Goal: Submit feedback/report problem: Submit feedback/report problem

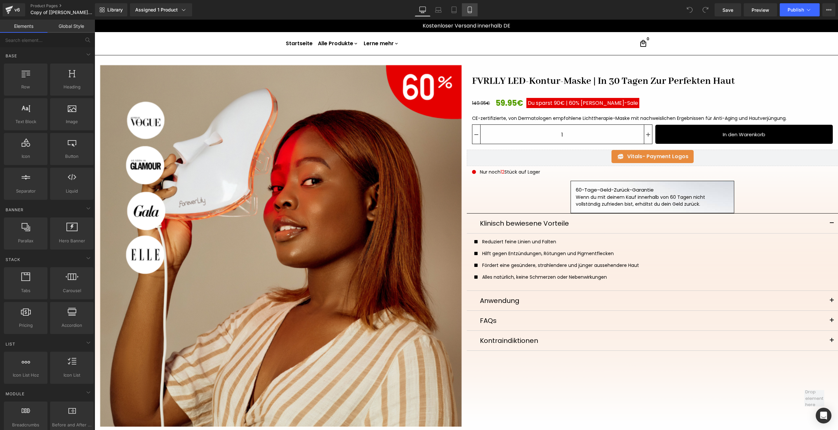
click at [474, 6] on link "Mobile" at bounding box center [470, 9] width 16 height 13
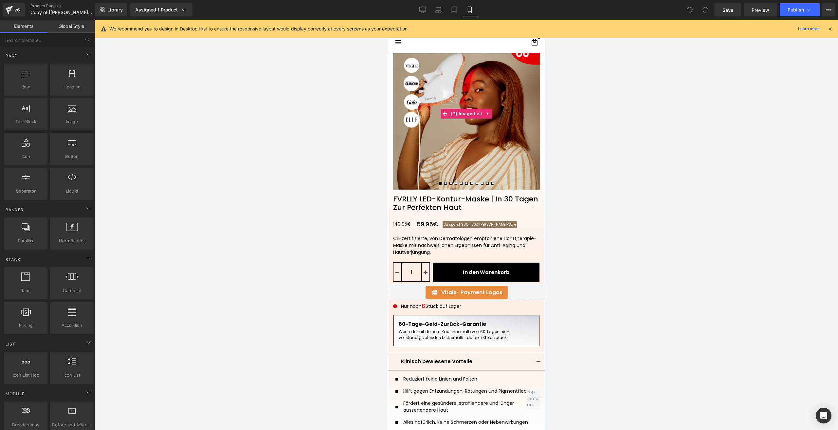
scroll to position [65, 0]
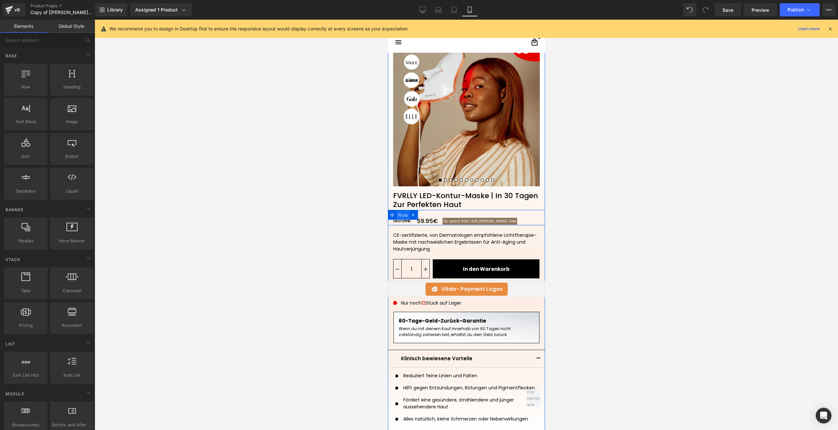
click at [406, 215] on span "Row" at bounding box center [402, 215] width 13 height 10
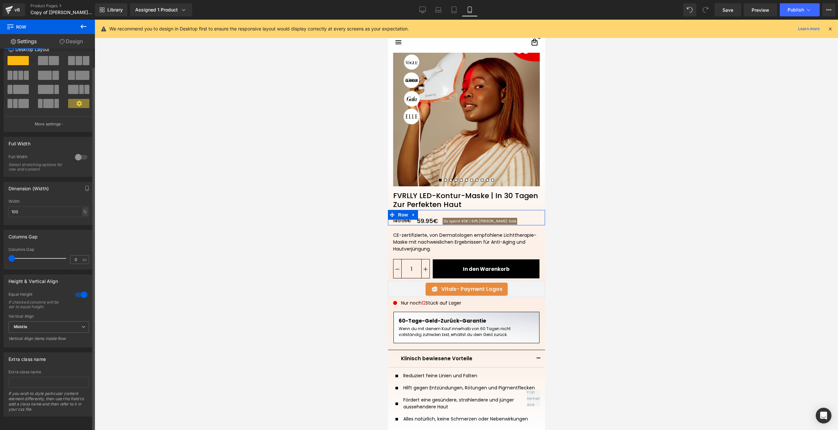
scroll to position [19, 0]
drag, startPoint x: 418, startPoint y: 220, endPoint x: 745, endPoint y: 261, distance: 328.9
click at [418, 220] on span "(P) Price" at bounding box center [425, 221] width 23 height 10
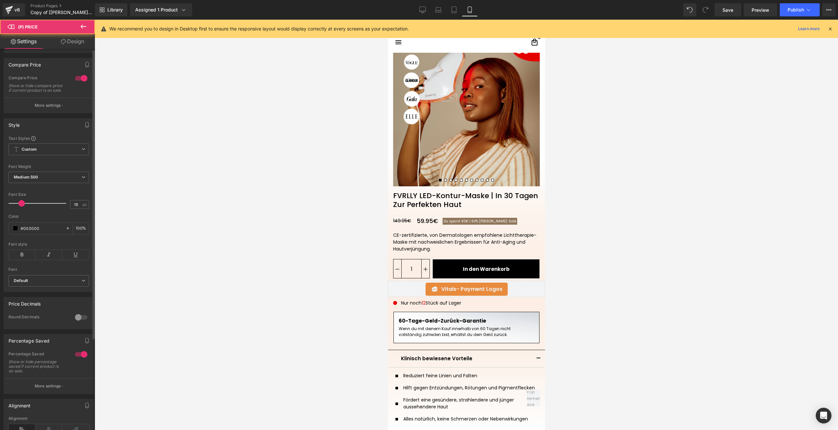
scroll to position [121, 0]
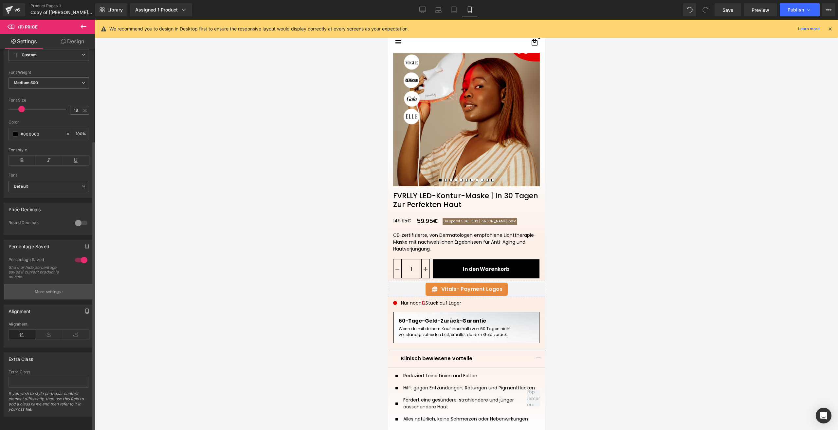
click at [50, 289] on p "More settings" at bounding box center [48, 292] width 26 height 6
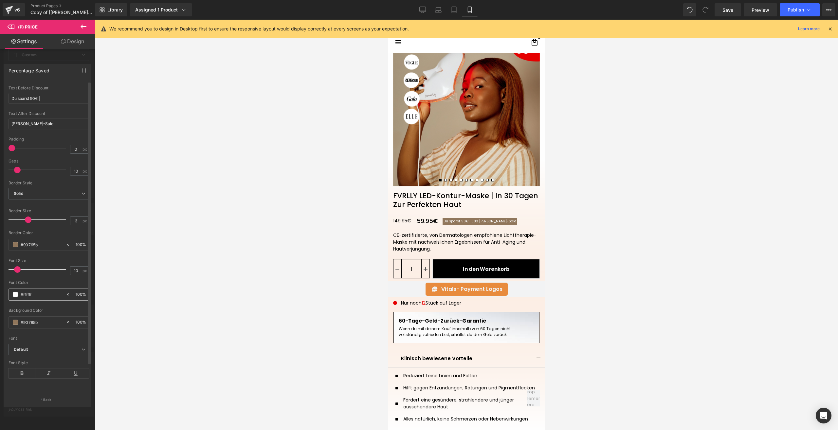
scroll to position [29, 0]
click at [15, 319] on span at bounding box center [15, 321] width 5 height 5
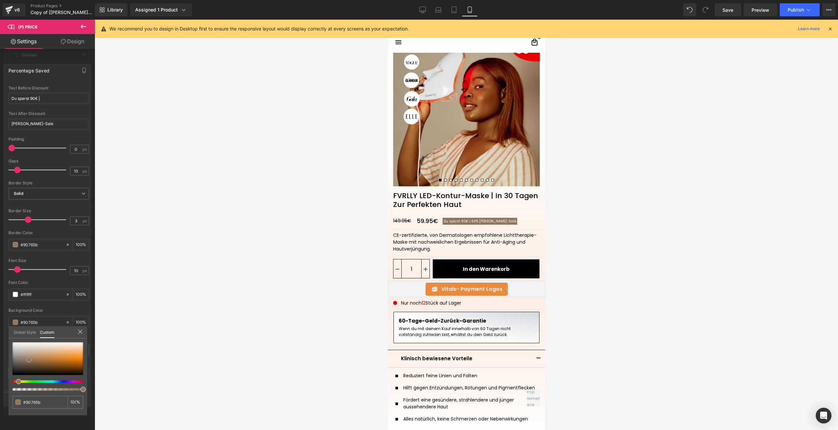
type input "#8a7d6f"
type input "#887d71"
type input "#79736b"
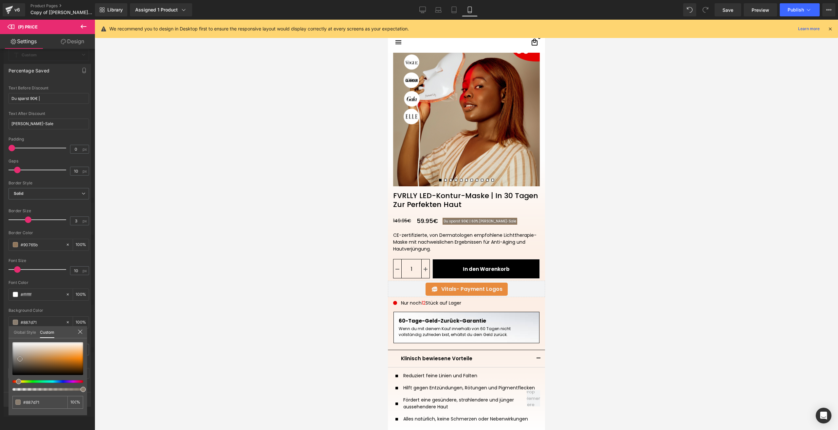
type input "#79736b"
type input "#706b65"
type input "#6f6b66"
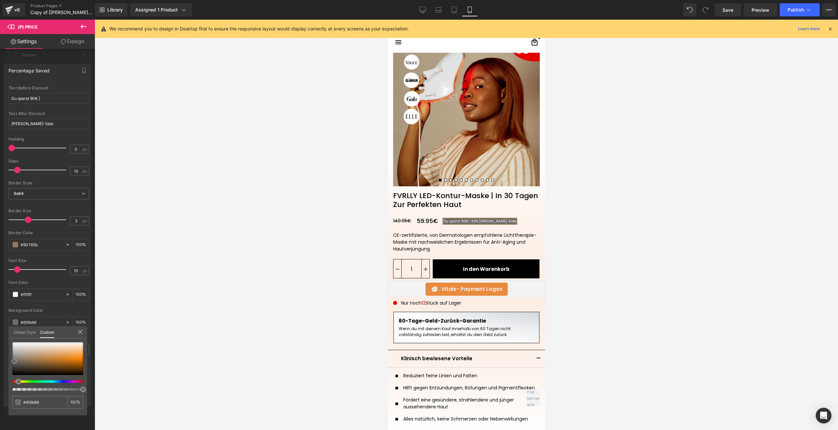
type input "#6d6b68"
drag, startPoint x: 20, startPoint y: 359, endPoint x: 14, endPoint y: 361, distance: 6.3
click at [14, 361] on div at bounding box center [47, 358] width 71 height 33
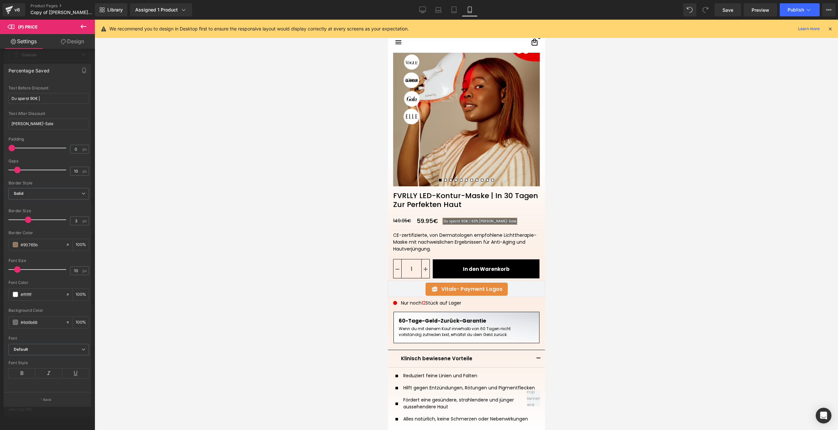
click at [53, 318] on input "#6d6b68" at bounding box center [42, 321] width 42 height 7
click at [32, 243] on input "#90765b" at bounding box center [42, 244] width 42 height 7
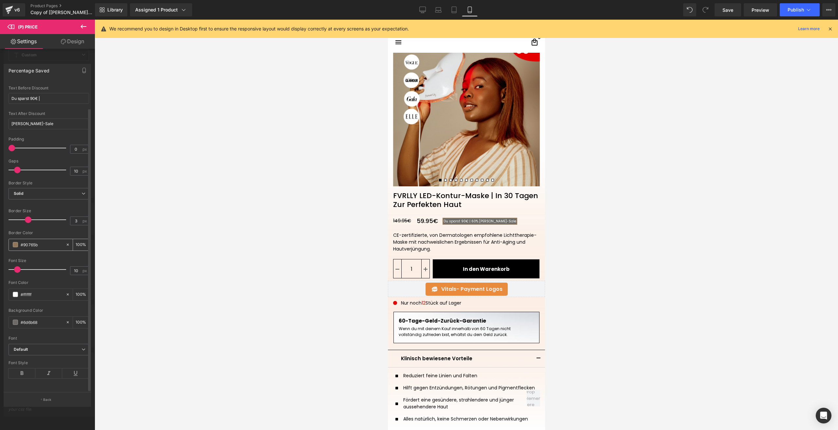
paste input "6d6b68"
type input "#6d6b68"
click at [723, 11] on span "Save" at bounding box center [727, 10] width 11 height 7
click at [794, 12] on span "Publish" at bounding box center [795, 9] width 16 height 5
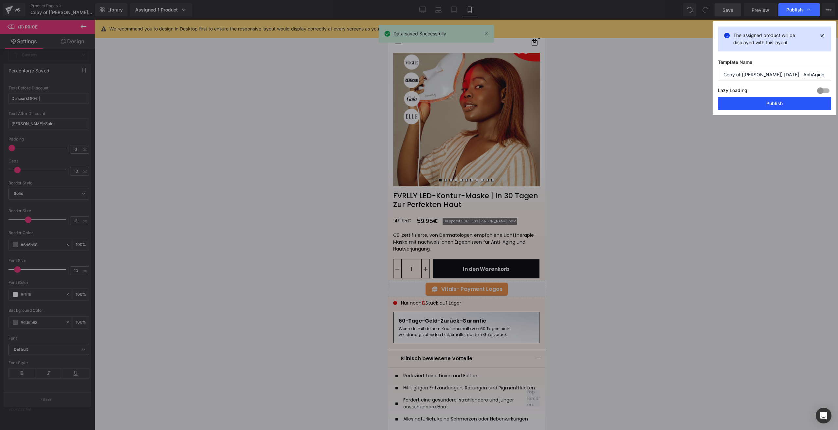
click at [764, 104] on button "Publish" at bounding box center [774, 103] width 113 height 13
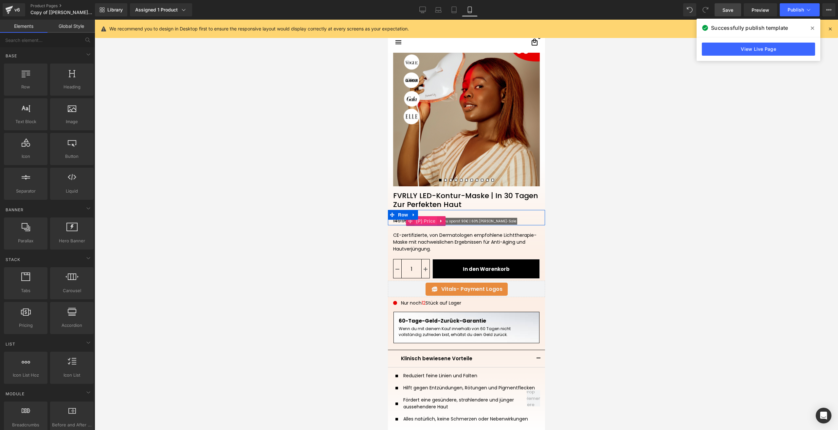
click at [428, 219] on span "(P) Price" at bounding box center [425, 221] width 23 height 10
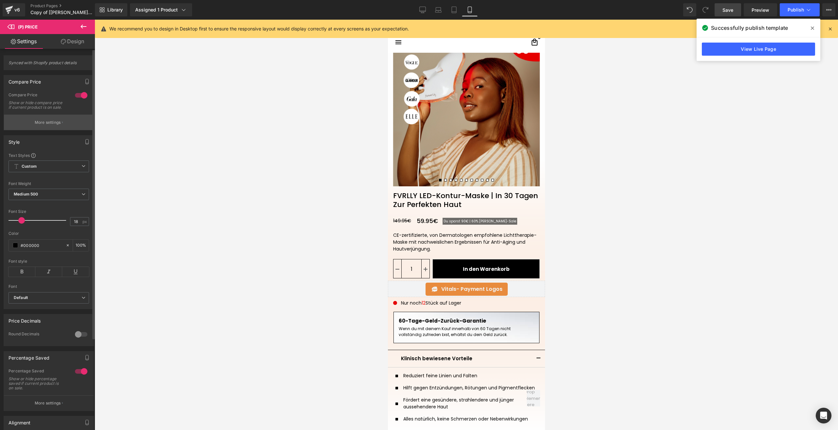
click at [50, 130] on button "More settings" at bounding box center [49, 122] width 90 height 15
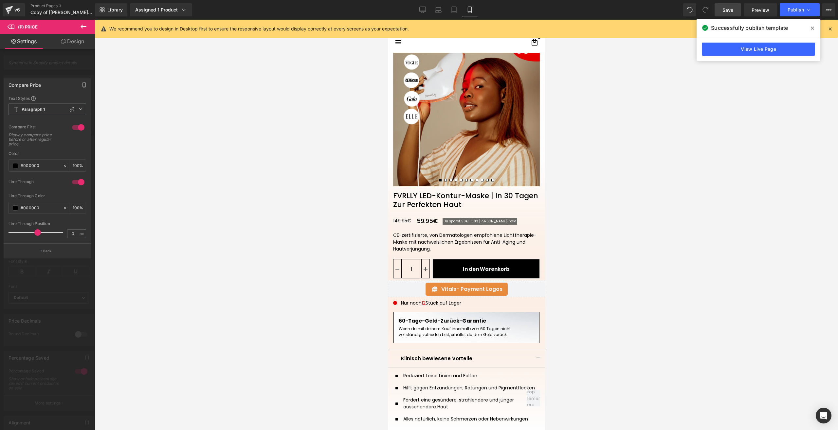
click at [53, 239] on div at bounding box center [48, 241] width 78 height 4
click at [40, 249] on button "Back" at bounding box center [47, 250] width 87 height 15
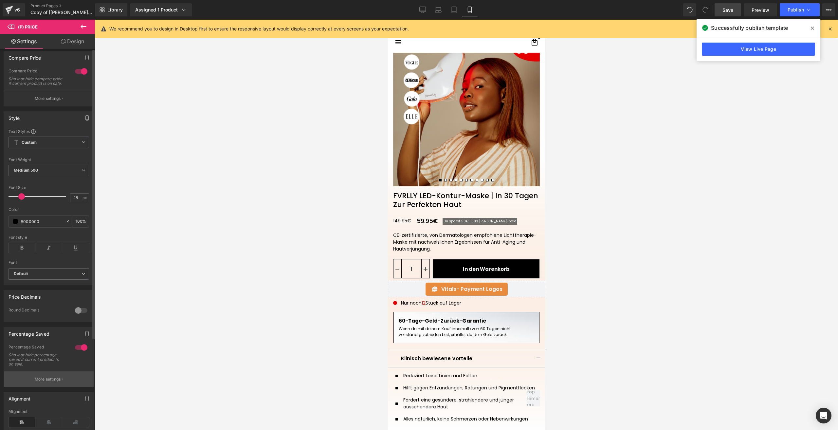
scroll to position [121, 0]
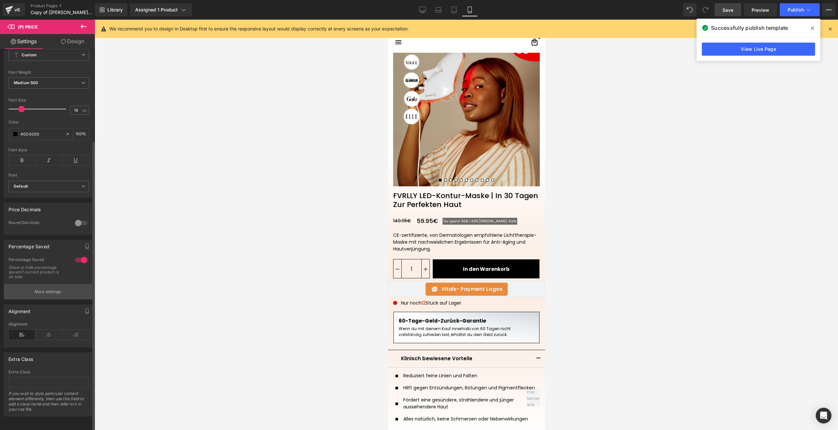
click at [46, 289] on p "More settings" at bounding box center [48, 292] width 26 height 6
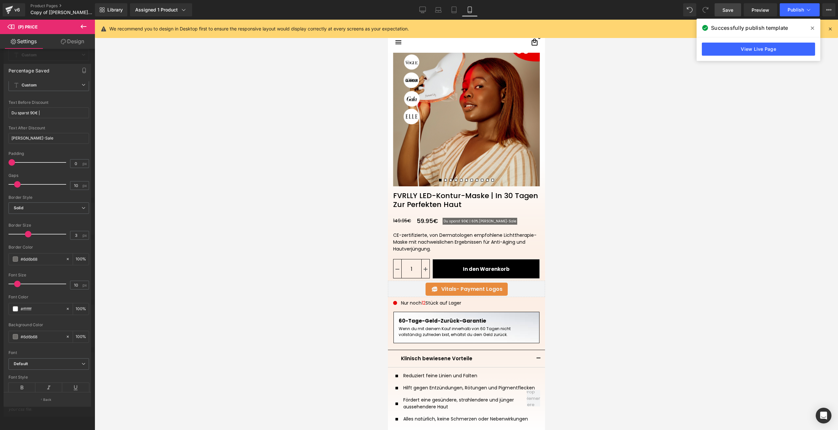
scroll to position [29, 0]
click at [16, 319] on span at bounding box center [15, 321] width 5 height 5
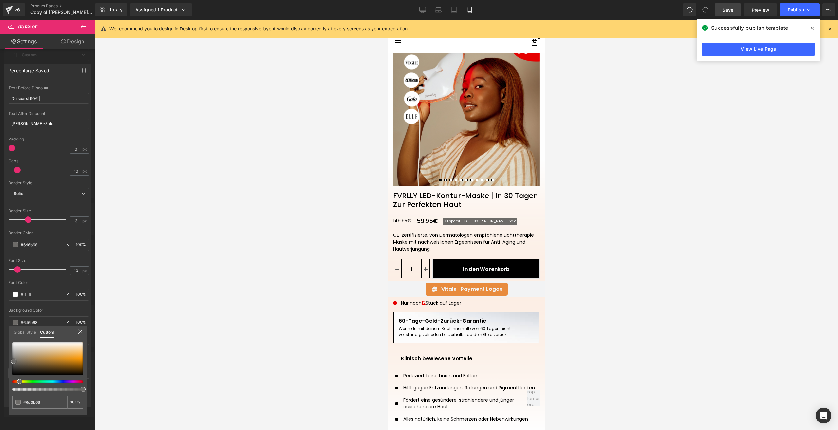
type input "#e1c497"
type input "#dfb575"
type input "#dfb576"
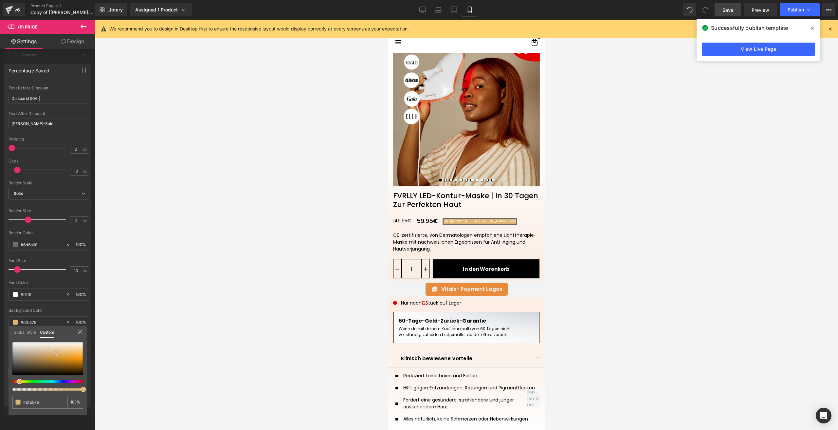
type input "#dfb576"
type input "#deb577"
type input "#dab47a"
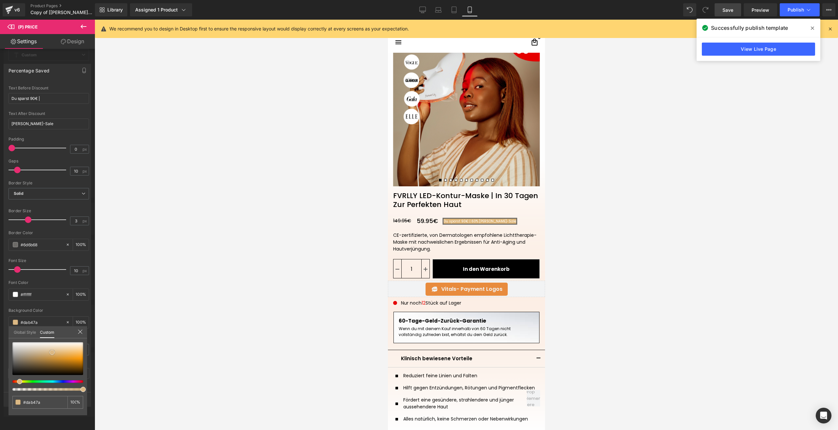
type input "#dbb884"
type input "#dec195"
type input "#e0c59e"
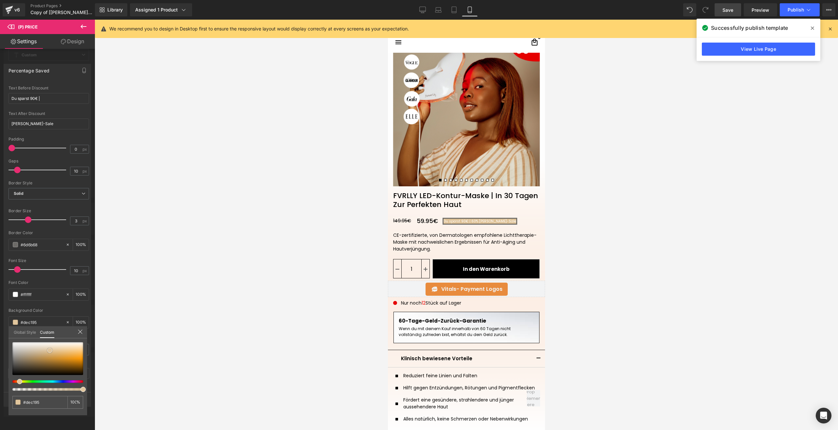
type input "#e0c59e"
type input "#e2cbaa"
type input "#e2cbab"
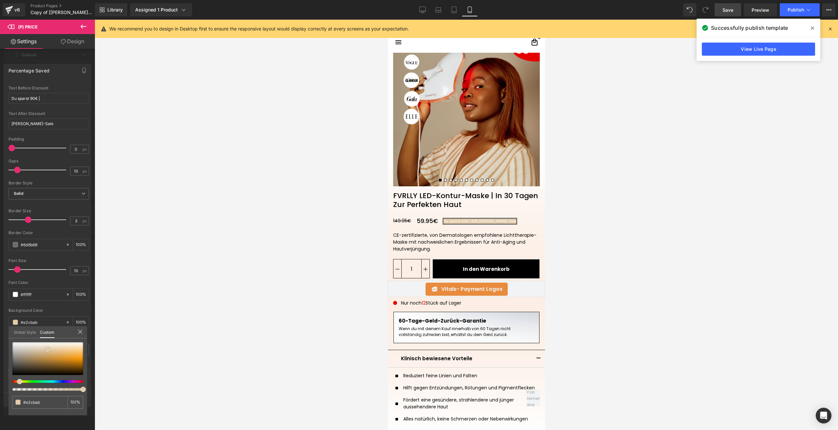
drag, startPoint x: 57, startPoint y: 353, endPoint x: 47, endPoint y: 349, distance: 10.2
click at [47, 349] on div at bounding box center [47, 358] width 71 height 33
type input "#e2d3ab"
type input "#e2b0ab"
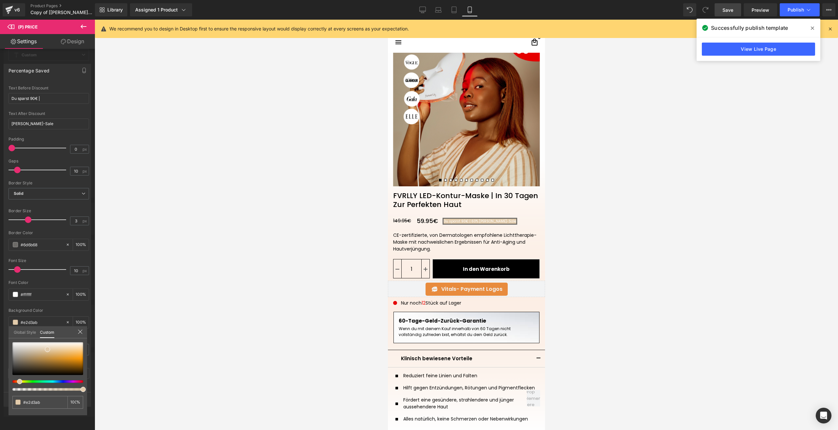
type input "#e2b0ab"
type input "#e2abab"
drag, startPoint x: 20, startPoint y: 380, endPoint x: 10, endPoint y: 380, distance: 10.2
click at [10, 380] on span at bounding box center [12, 381] width 5 height 5
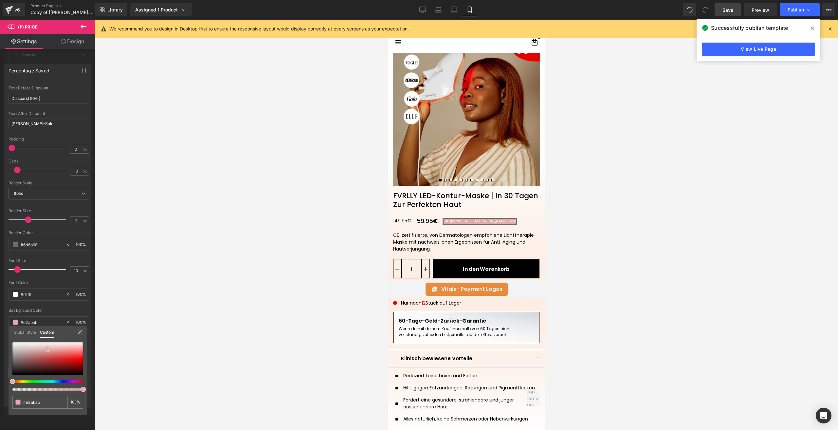
type input "#f69797"
type input "#f49898"
type input "#f49999"
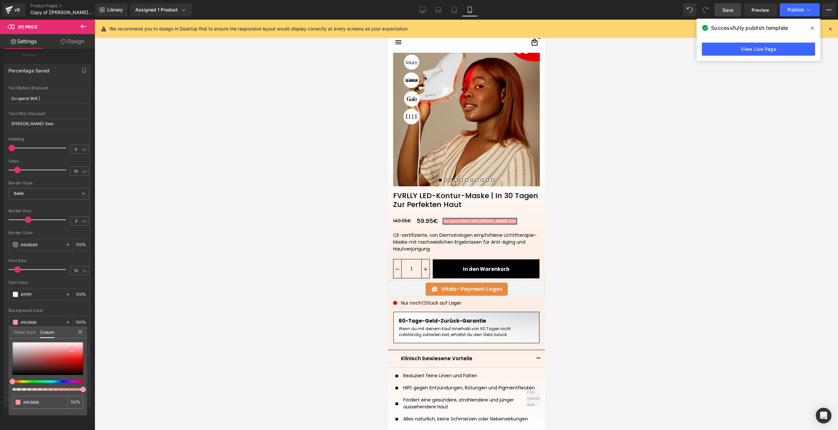
type input "#f49999"
type input "#f39a9a"
drag, startPoint x: 72, startPoint y: 349, endPoint x: 68, endPoint y: 349, distance: 3.9
click at [68, 349] on div at bounding box center [47, 358] width 71 height 33
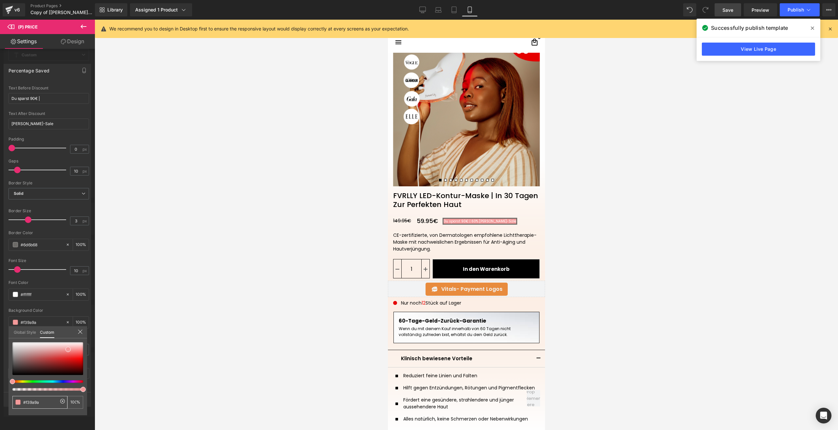
click at [37, 401] on input "#f39a9a" at bounding box center [40, 402] width 35 height 7
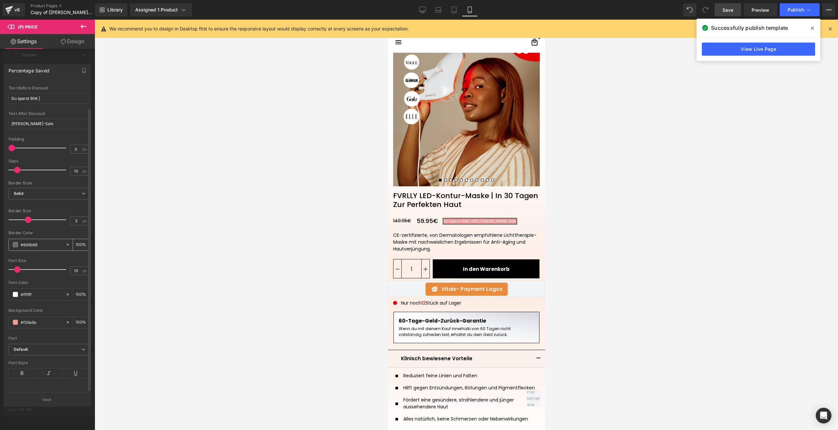
click at [34, 241] on input "#6d6b68" at bounding box center [42, 244] width 42 height 7
paste input "f39a9a"
type input "#f39a9a"
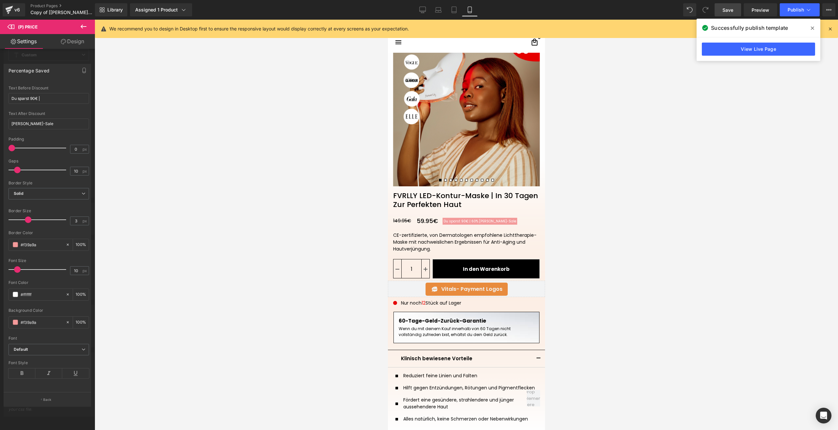
click at [726, 5] on link "Save" at bounding box center [727, 9] width 27 height 13
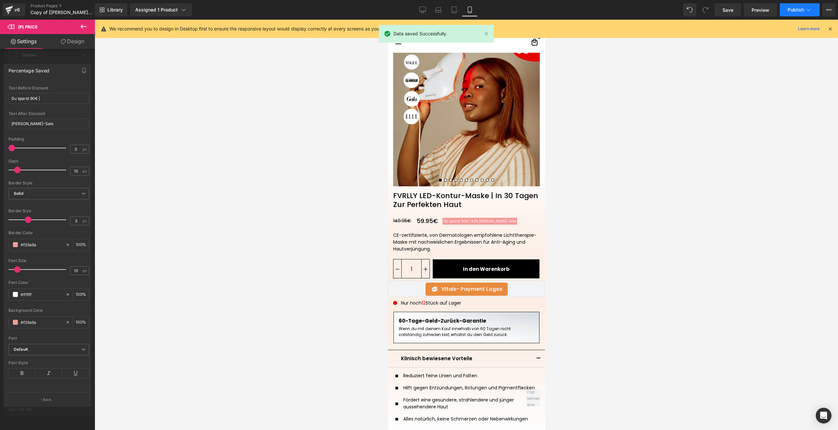
click at [785, 12] on button "Publish" at bounding box center [800, 9] width 40 height 13
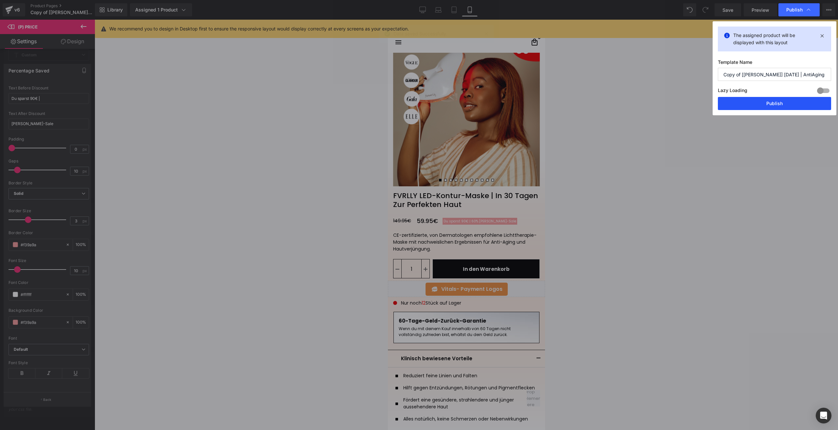
click at [754, 101] on button "Publish" at bounding box center [774, 103] width 113 height 13
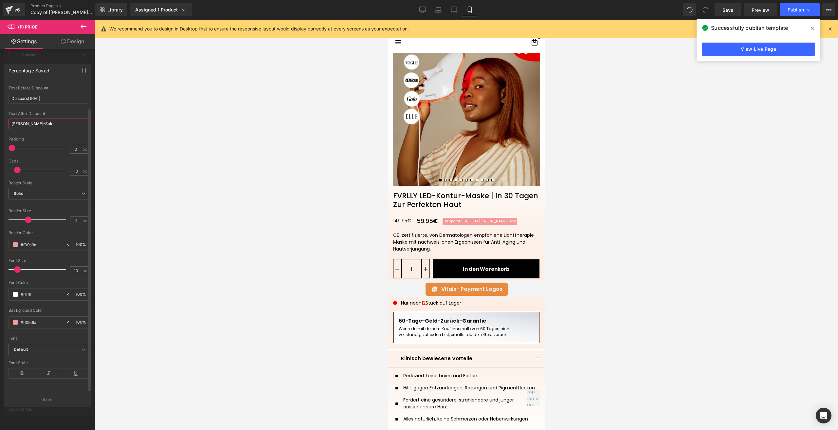
drag, startPoint x: 11, startPoint y: 118, endPoint x: 6, endPoint y: 119, distance: 6.0
click at [6, 119] on div "Text Styles Custom HEADING Heading 1 Heading 2 Heading 3 Heading 4 Heading 5 He…" at bounding box center [49, 236] width 90 height 311
click at [40, 94] on input "Du sparst 90€ |" at bounding box center [49, 98] width 81 height 11
click at [43, 95] on input "Du sparst 90€ |" at bounding box center [49, 98] width 81 height 11
click at [40, 95] on input "Du sparst 90€ |" at bounding box center [49, 98] width 81 height 11
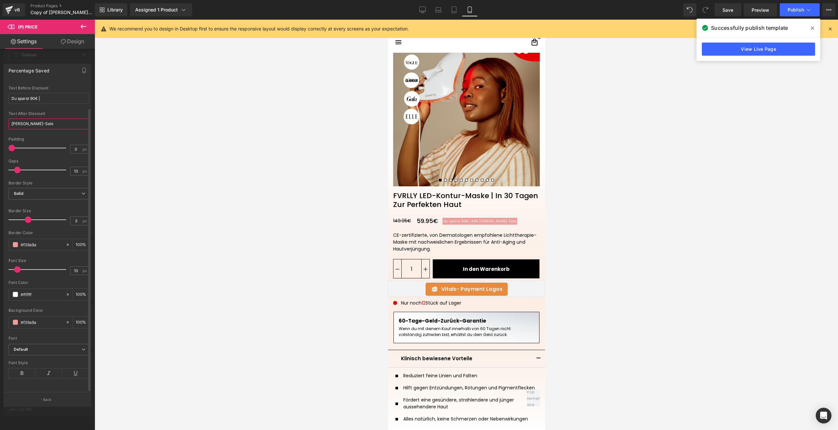
click at [12, 121] on input "[PERSON_NAME]-Saleㅤ" at bounding box center [49, 123] width 81 height 11
paste input "text"
click at [721, 8] on link "Save" at bounding box center [727, 9] width 27 height 13
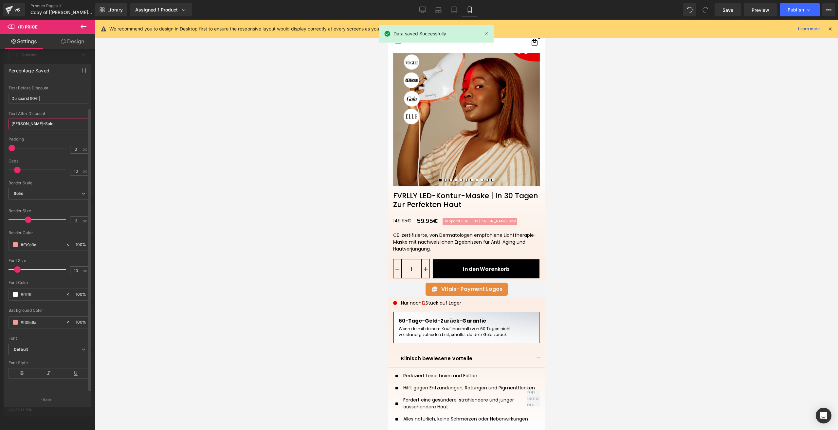
drag, startPoint x: 14, startPoint y: 121, endPoint x: 6, endPoint y: 120, distance: 7.6
click at [6, 120] on div "Text Styles Custom HEADING Heading 1 Heading 2 Heading 3 Heading 4 Heading 5 He…" at bounding box center [49, 236] width 90 height 311
click at [790, 8] on span "Publish" at bounding box center [795, 9] width 16 height 5
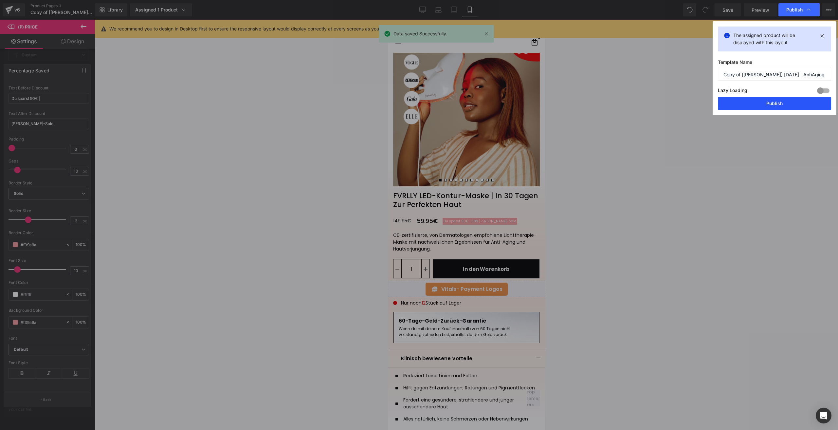
click at [737, 103] on button "Publish" at bounding box center [774, 103] width 113 height 13
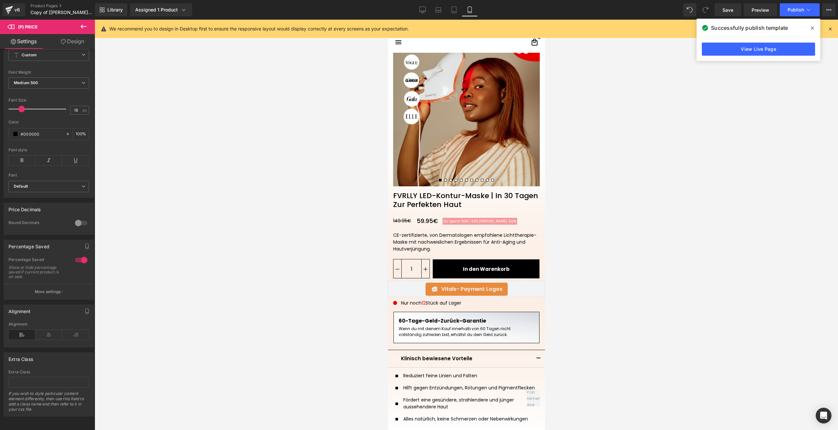
click at [418, 219] on span "(P) Price" at bounding box center [425, 221] width 23 height 10
click at [76, 255] on div at bounding box center [81, 260] width 16 height 10
click at [26, 155] on icon at bounding box center [22, 160] width 27 height 10
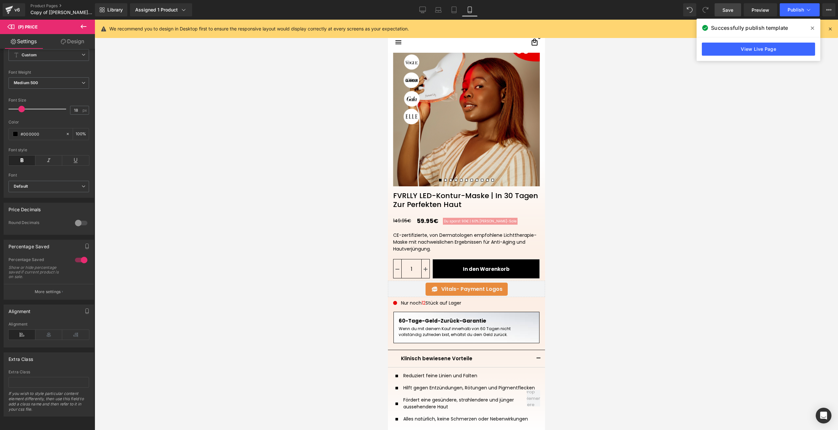
click at [724, 10] on span "Save" at bounding box center [727, 10] width 11 height 7
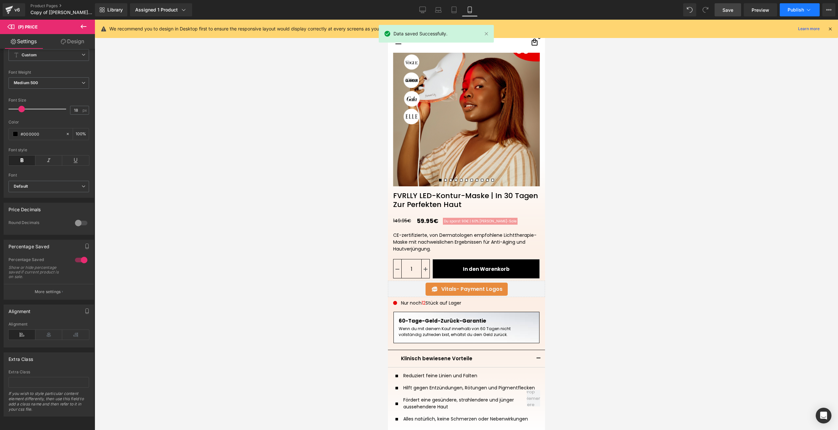
click at [788, 6] on button "Publish" at bounding box center [800, 9] width 40 height 13
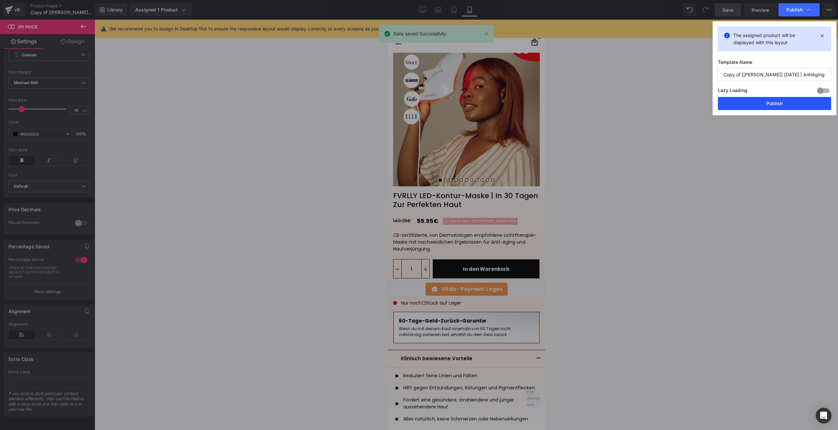
click at [746, 105] on button "Publish" at bounding box center [774, 103] width 113 height 13
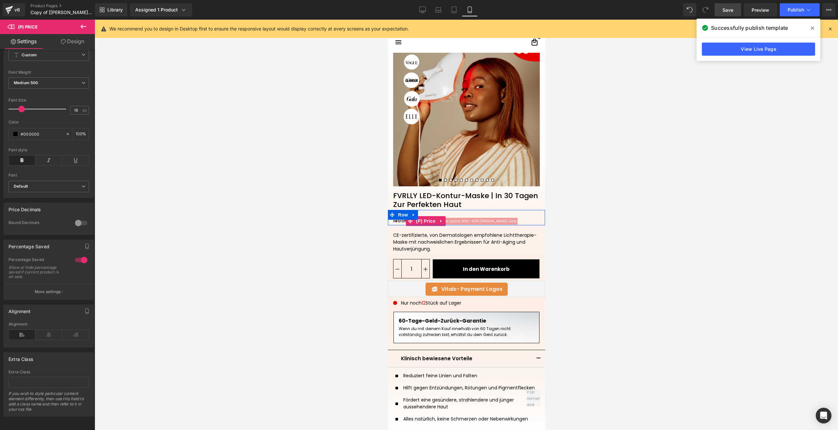
click at [423, 221] on span "(P) Price" at bounding box center [425, 221] width 23 height 10
click at [65, 285] on button "More settings" at bounding box center [49, 291] width 90 height 15
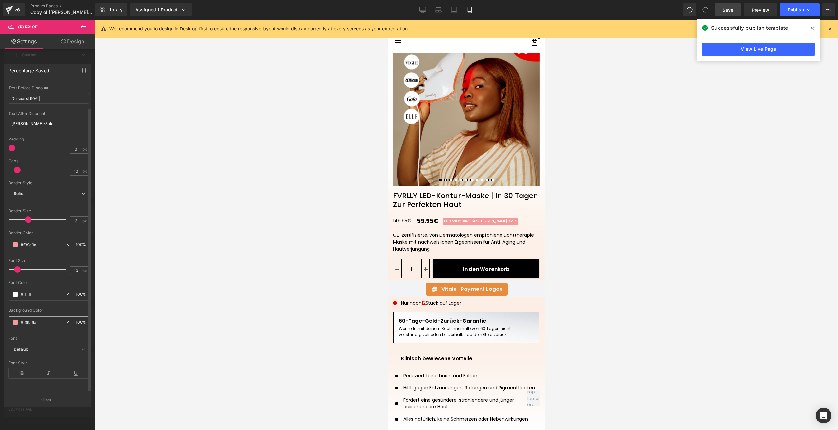
click at [17, 320] on span at bounding box center [15, 321] width 5 height 5
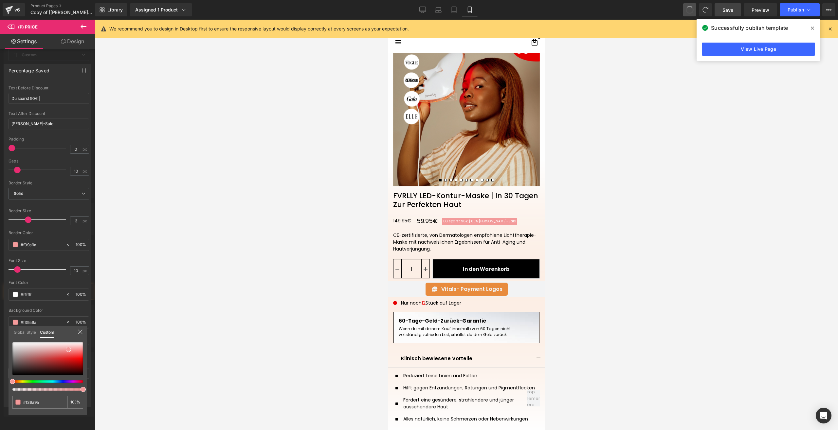
type input "[PERSON_NAME]-Saleㅤ"
type input "#6d6b68"
type input "100"
type input "#6d6b68"
type input "100"
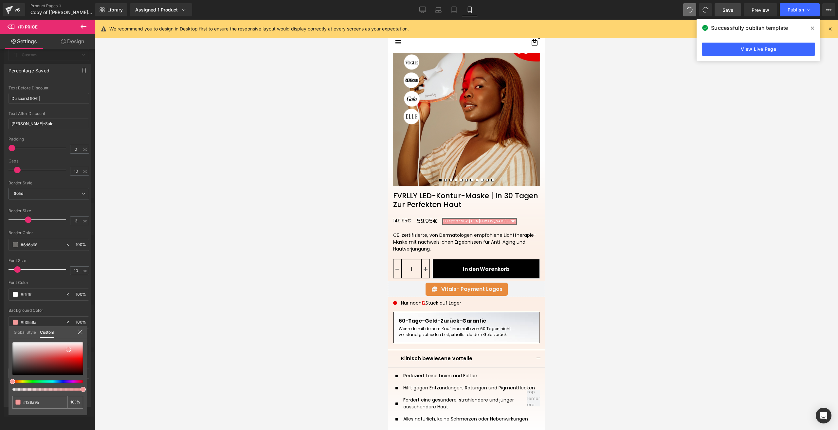
type input "#6d6b68"
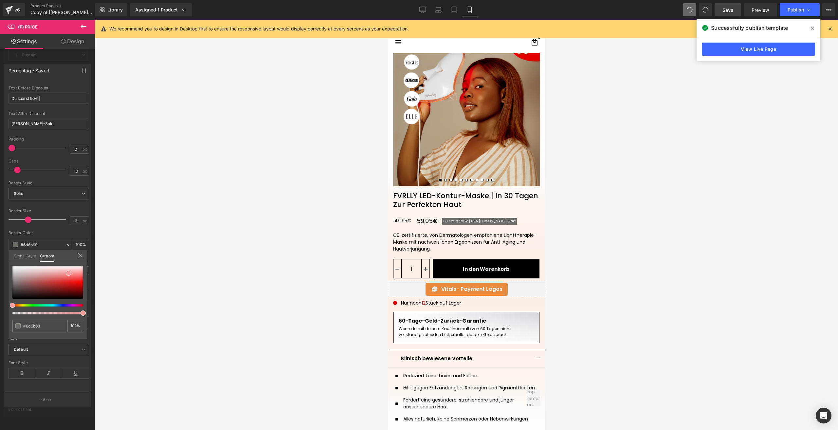
type input "100"
type input "#90765b"
type input "100"
type input "#90765b"
type input "100"
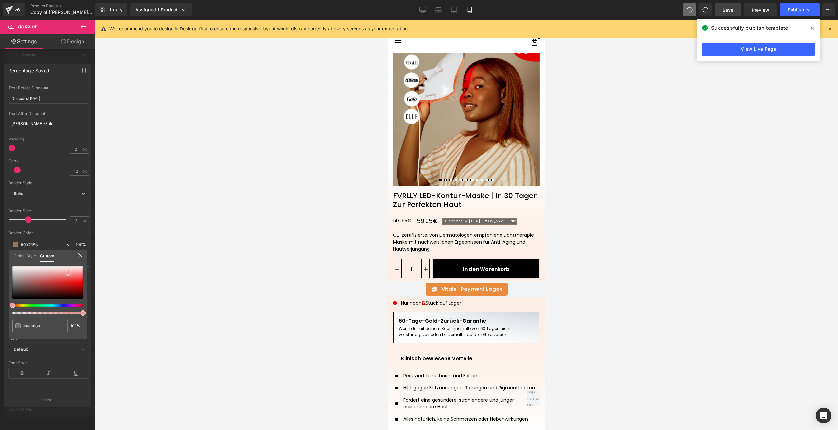
type input "#90765b"
click at [38, 323] on input "#90765b" at bounding box center [40, 325] width 35 height 7
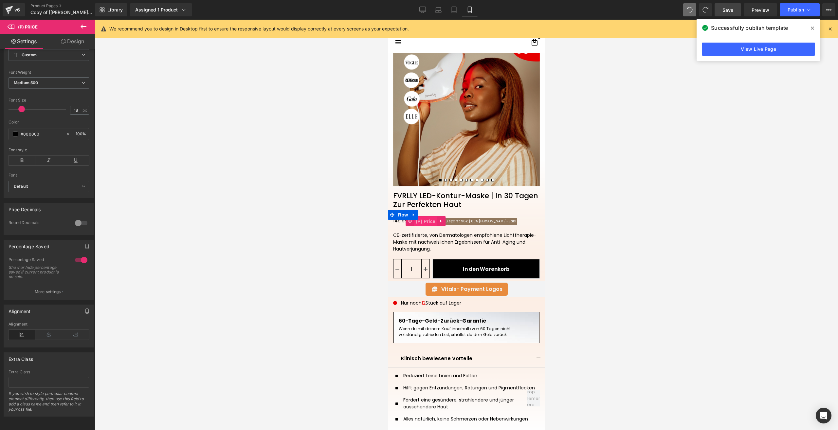
click at [420, 220] on span "(P) Price" at bounding box center [425, 221] width 23 height 10
click at [19, 155] on icon at bounding box center [22, 160] width 27 height 10
click at [730, 8] on span "Save" at bounding box center [727, 10] width 11 height 7
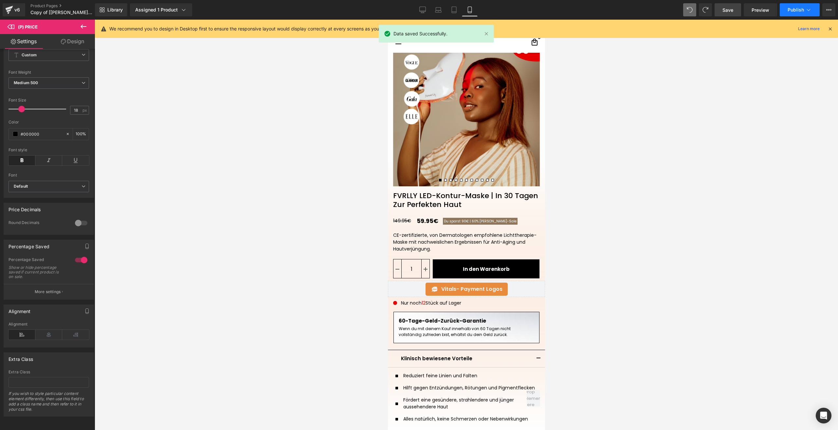
click at [792, 10] on span "Publish" at bounding box center [795, 9] width 16 height 5
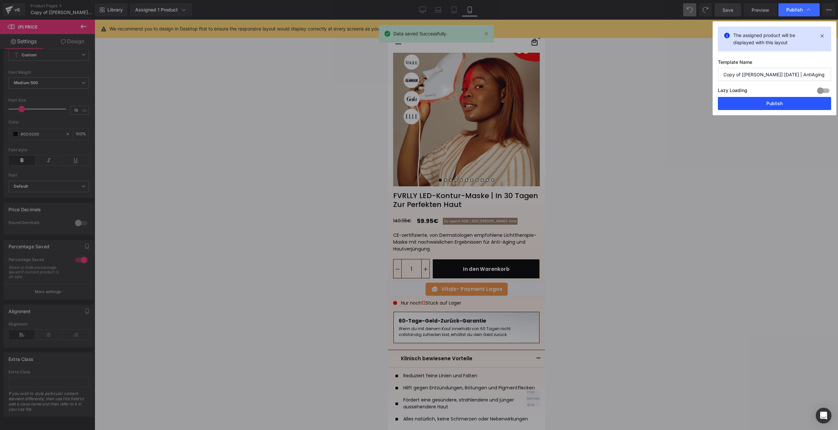
click at [745, 106] on button "Publish" at bounding box center [774, 103] width 113 height 13
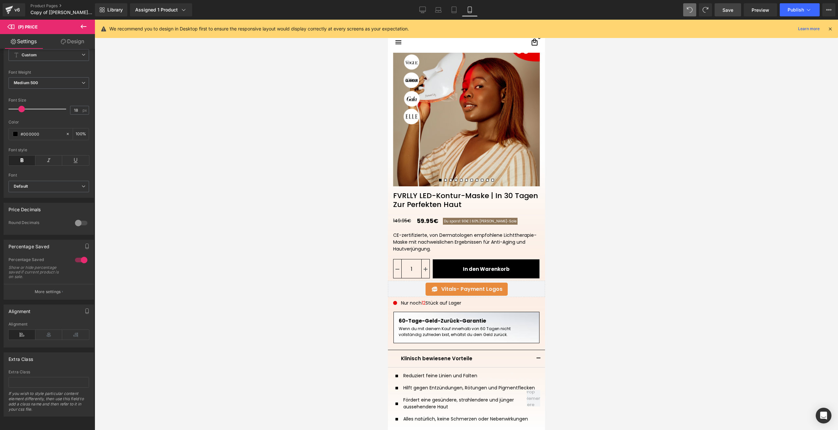
click at [619, 242] on div at bounding box center [466, 225] width 743 height 410
click at [823, 413] on icon "Open Intercom Messenger" at bounding box center [824, 415] width 8 height 9
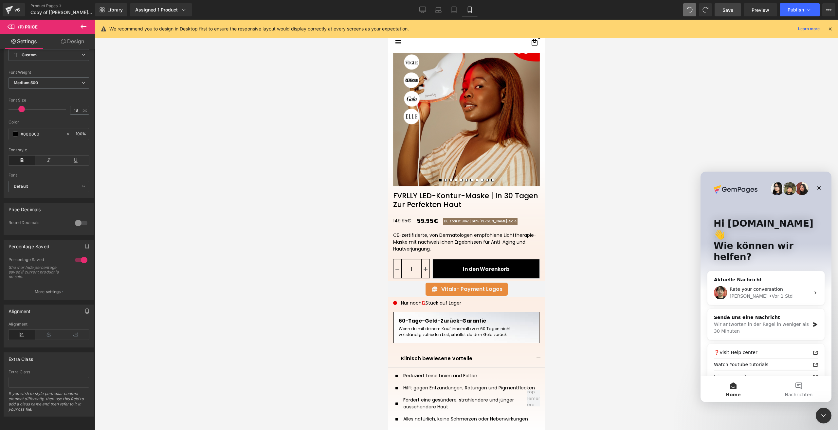
scroll to position [0, 0]
click at [753, 314] on div "Sende uns eine Nachricht" at bounding box center [762, 317] width 96 height 7
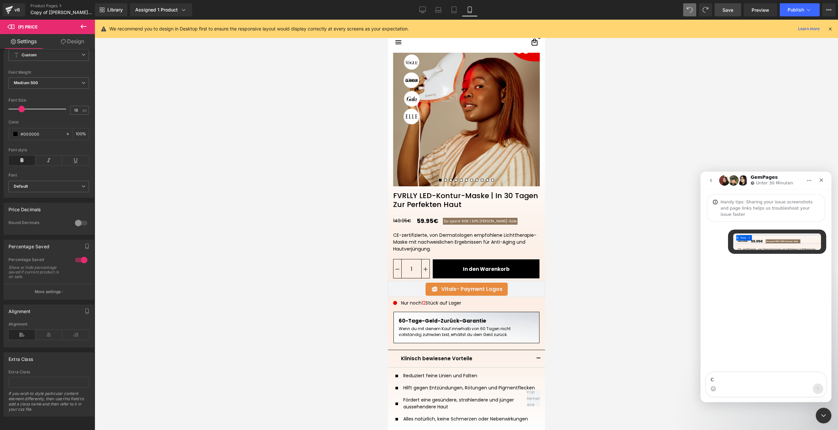
type textarea "Ca"
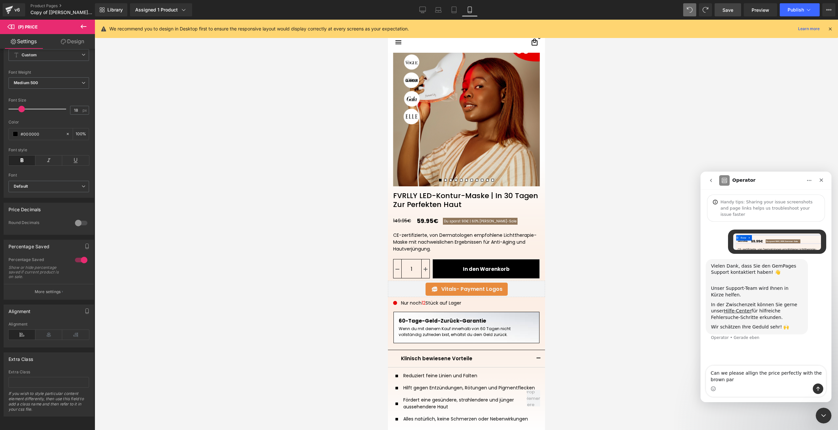
type textarea "Can we please allign the price perfectly with the brown part"
type textarea "the percentage saved"
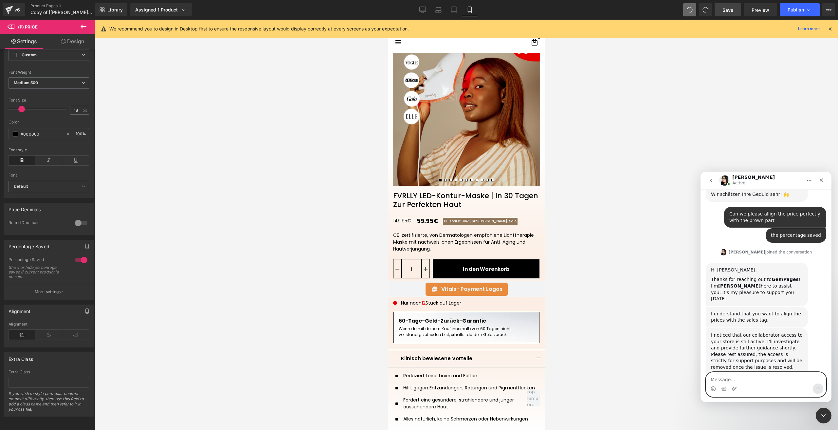
scroll to position [184, 0]
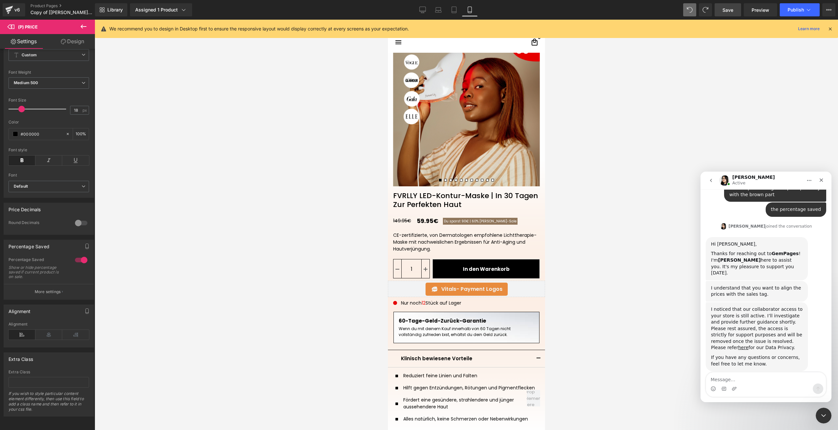
click at [474, 220] on div at bounding box center [419, 205] width 838 height 410
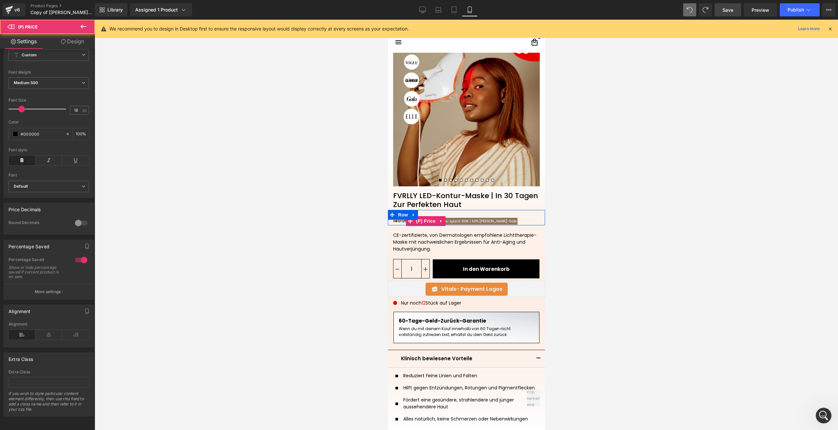
click at [479, 220] on span "[PERSON_NAME]-Saleㅤ" at bounding box center [497, 221] width 37 height 5
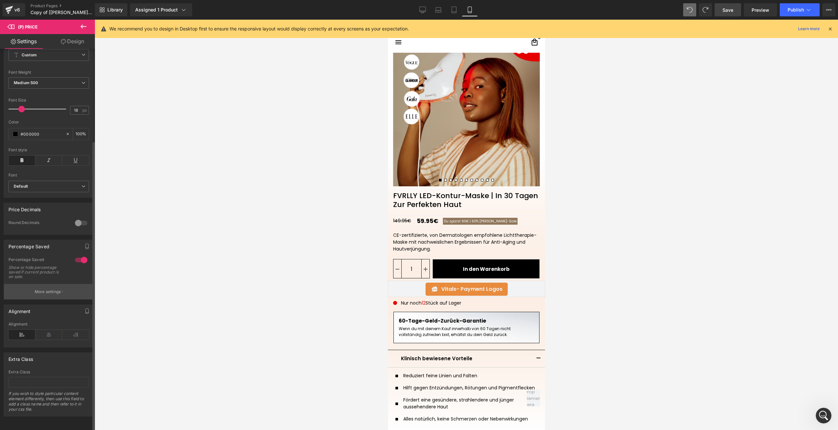
click at [50, 289] on p "More settings" at bounding box center [48, 292] width 26 height 6
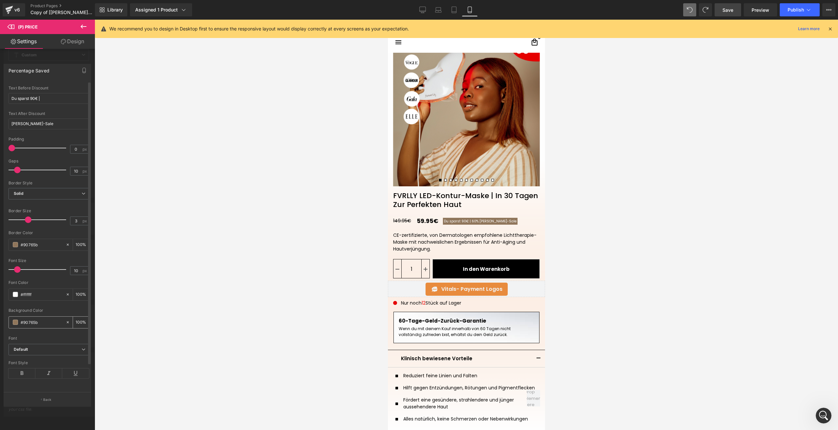
click at [13, 325] on span at bounding box center [15, 321] width 5 height 5
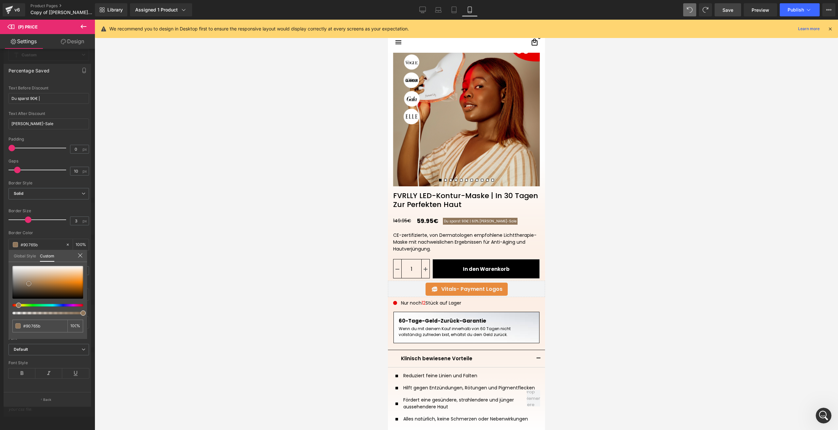
type input "#978067"
type input "#9d8a75"
type input "#a79b8f"
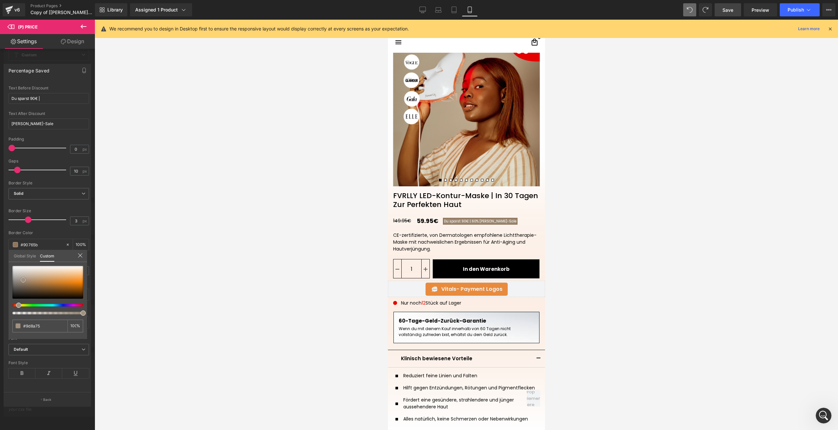
type input "#a79b8f"
type input "#b1a89e"
type input "#bdb7b1"
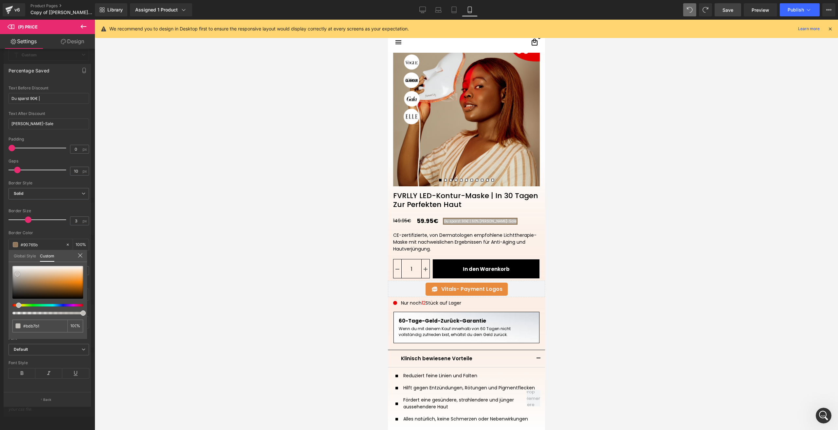
type input "#c3bfba"
drag, startPoint x: 23, startPoint y: 280, endPoint x: 17, endPoint y: 274, distance: 8.3
click at [17, 274] on div at bounding box center [47, 282] width 71 height 33
click at [38, 327] on input "#c3bfba" at bounding box center [40, 325] width 35 height 7
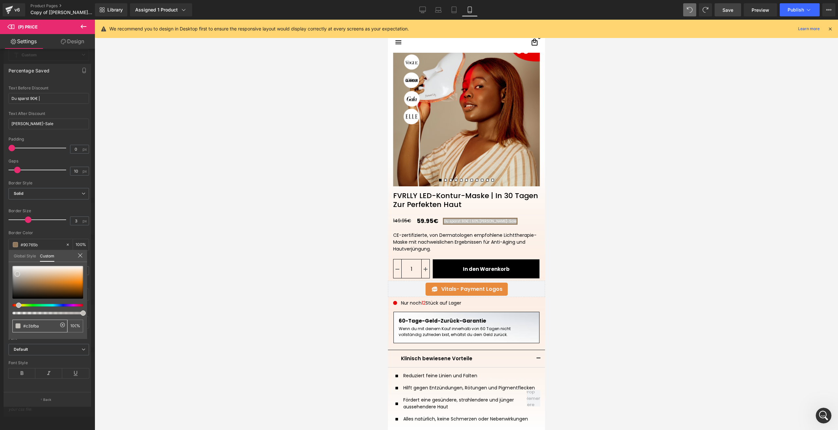
click at [38, 327] on input "#c3bfba" at bounding box center [40, 325] width 35 height 7
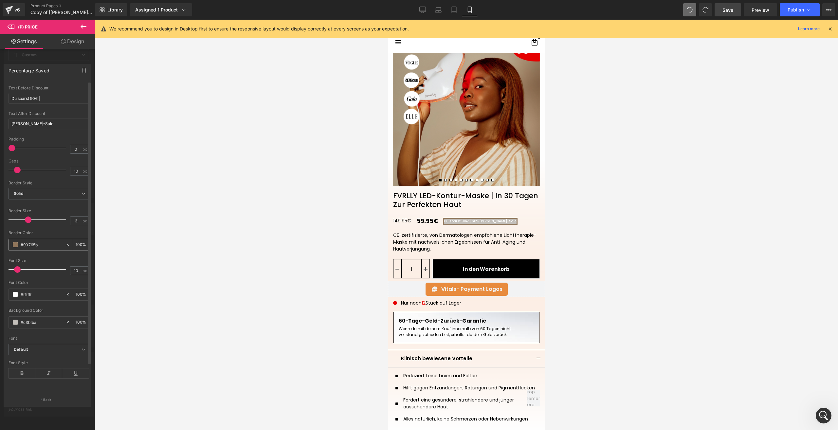
click at [26, 248] on input "#90765b" at bounding box center [42, 244] width 42 height 7
paste input "c3bfba"
type input "#c3bfba"
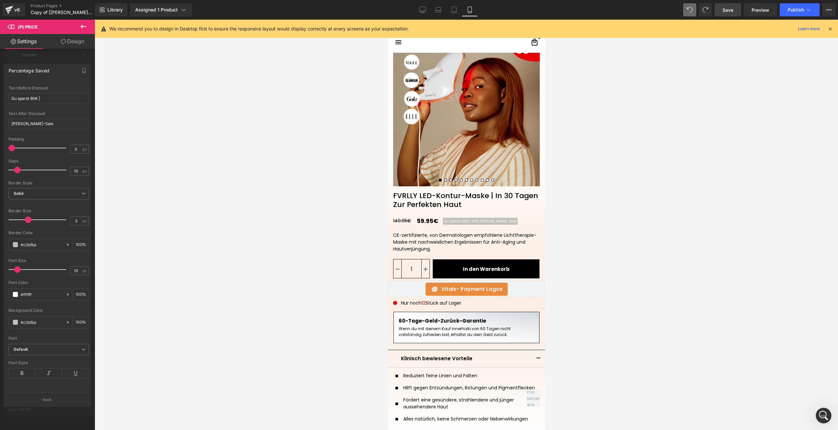
click at [17, 325] on span at bounding box center [15, 321] width 5 height 5
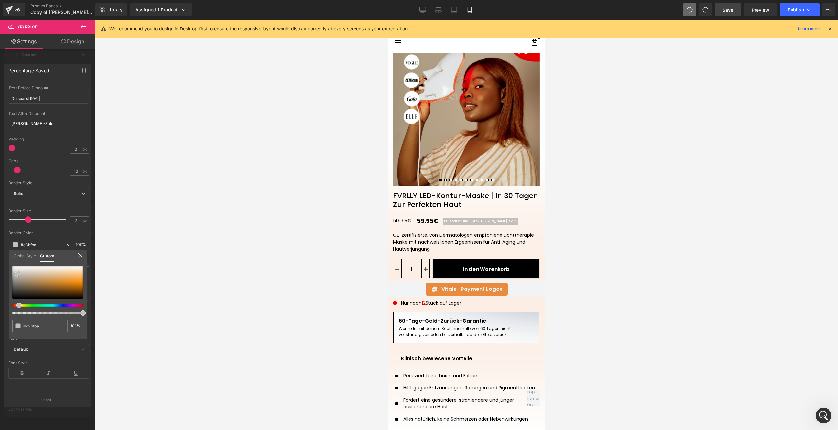
type input "#8f714b"
type input "#8e724c"
type input "#8f7756"
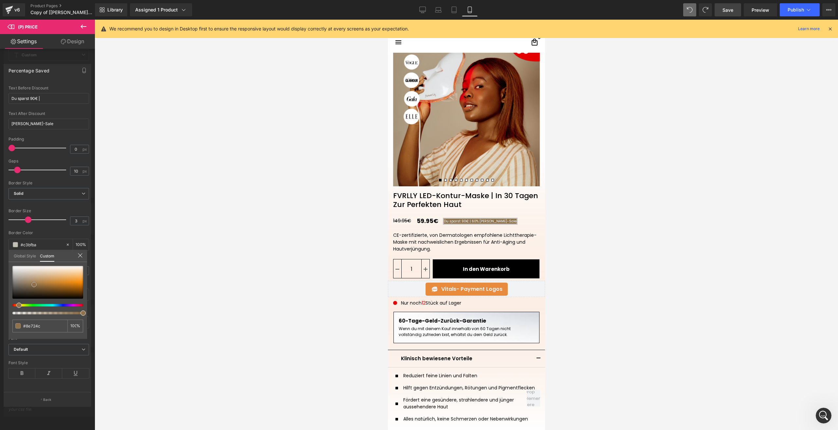
type input "#8f7756"
type input "#8e7757"
type input "#79674d"
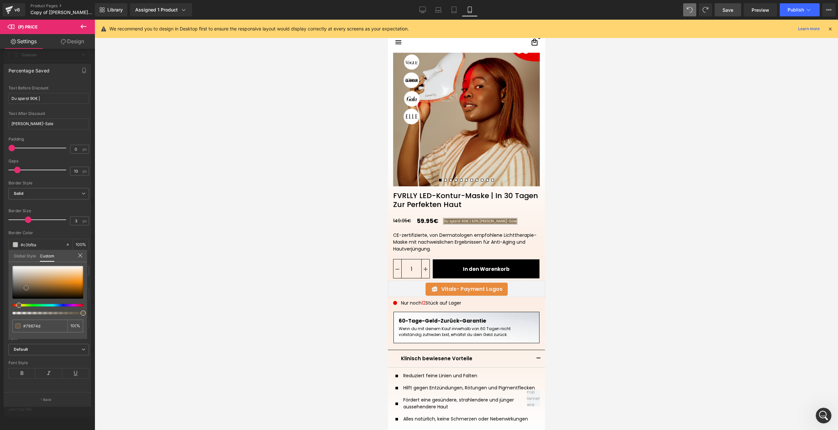
type input "#000000"
type input "#3f3f3f"
type input "#7a7a7a"
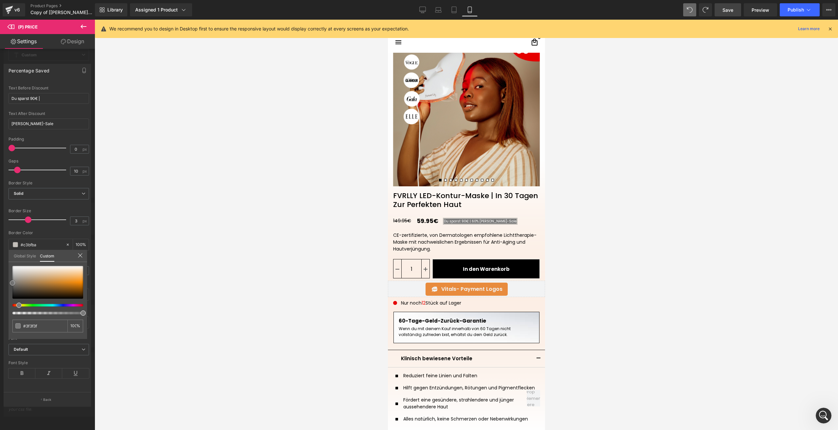
type input "#7a7a7a"
type input "#707070"
type input "#6b6b6b"
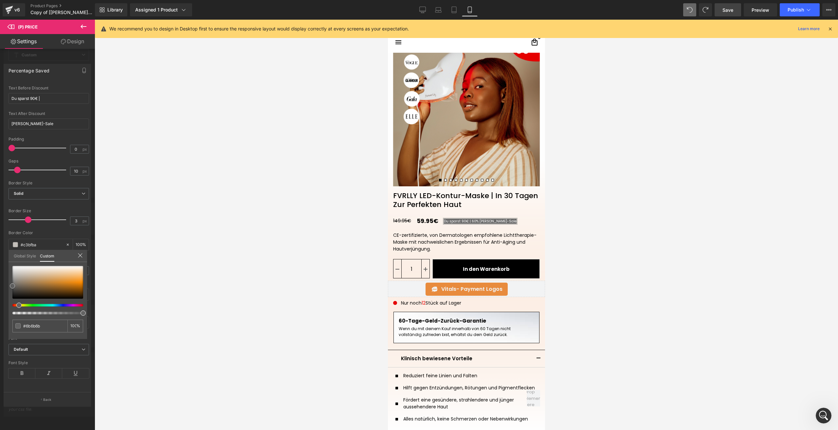
type input "#636363"
type input "#686868"
drag, startPoint x: 34, startPoint y: 284, endPoint x: 5, endPoint y: 285, distance: 29.1
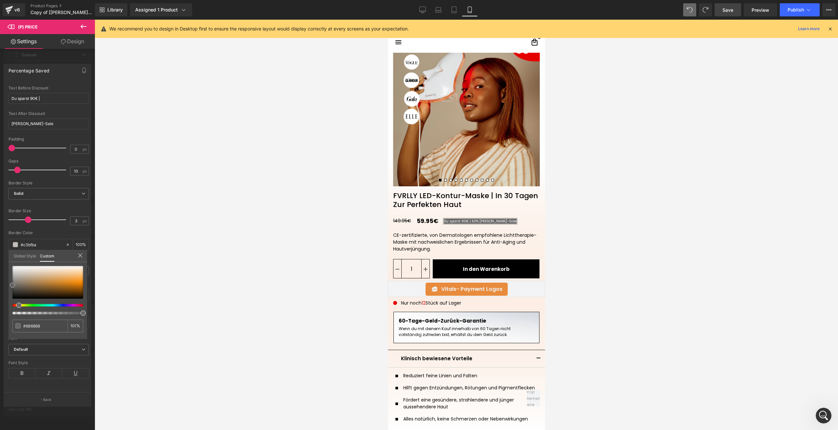
click at [5, 285] on div "Percentage Saved Text Styles Custom HEADING Heading 1 Heading 2 Heading 3 Headi…" at bounding box center [47, 232] width 95 height 347
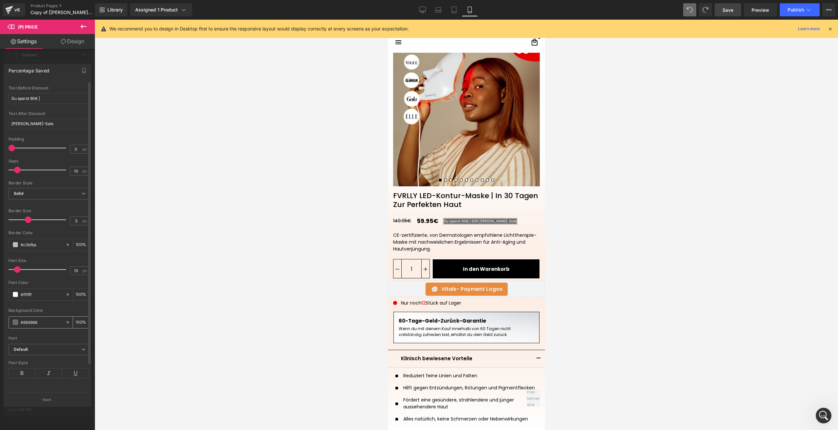
click at [30, 326] on input "#686868" at bounding box center [42, 321] width 42 height 7
click at [32, 248] on input "#c3bfba" at bounding box center [42, 244] width 42 height 7
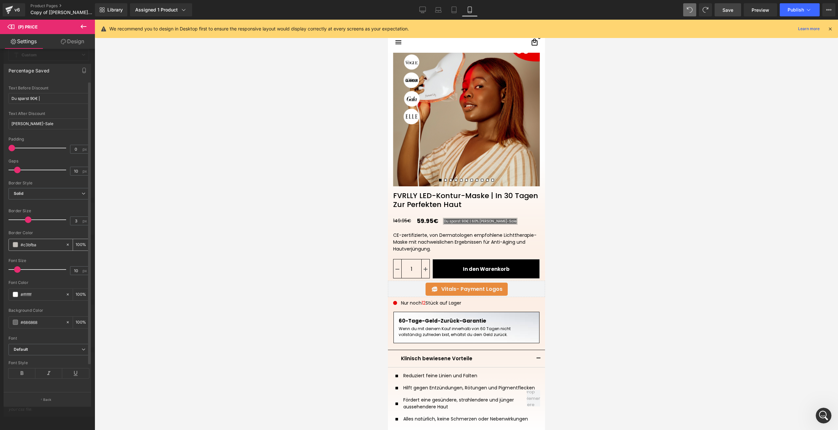
click at [32, 248] on input "#c3bfba" at bounding box center [42, 244] width 42 height 7
paste input "686868"
click at [14, 247] on span at bounding box center [15, 244] width 5 height 5
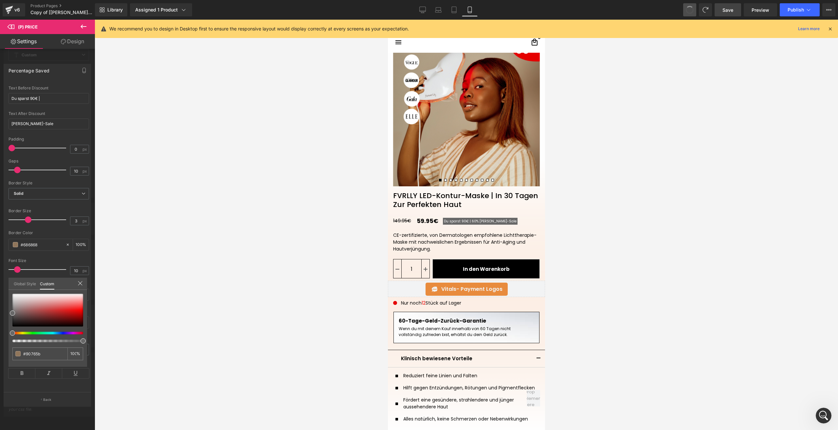
type input "#90765b"
type input "100"
type input "#c3bfba"
type input "100"
type input "#90765b"
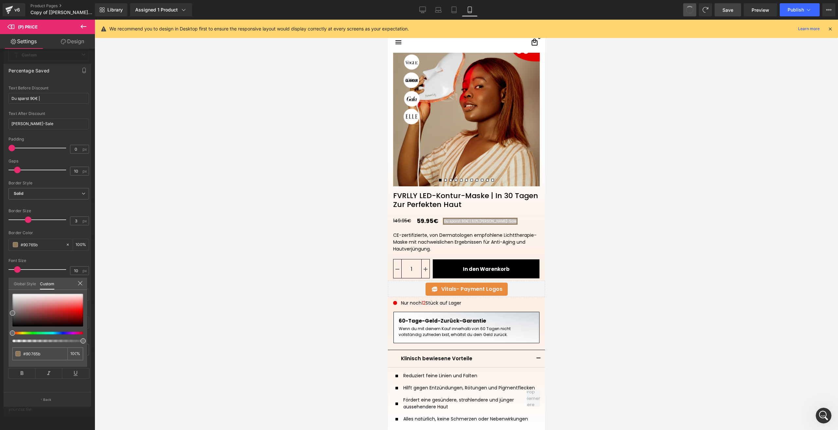
type input "#90765b"
type input "100"
type input "#f24545"
click at [75, 306] on div at bounding box center [47, 310] width 71 height 33
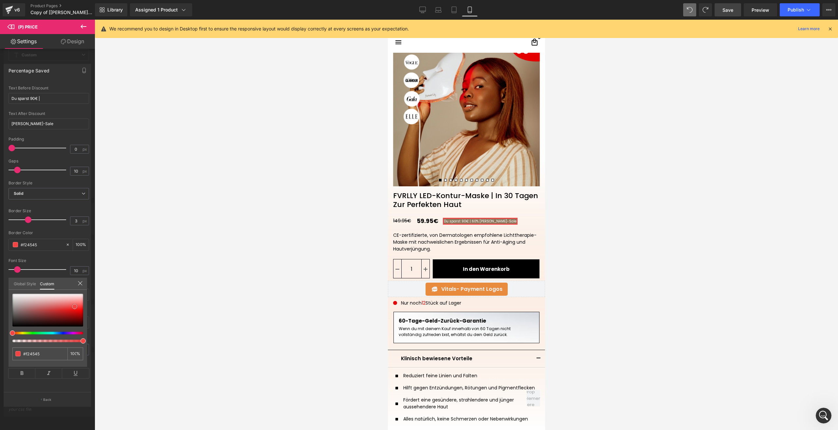
type input "#f34444"
type input "#f44343"
type input "#f83434"
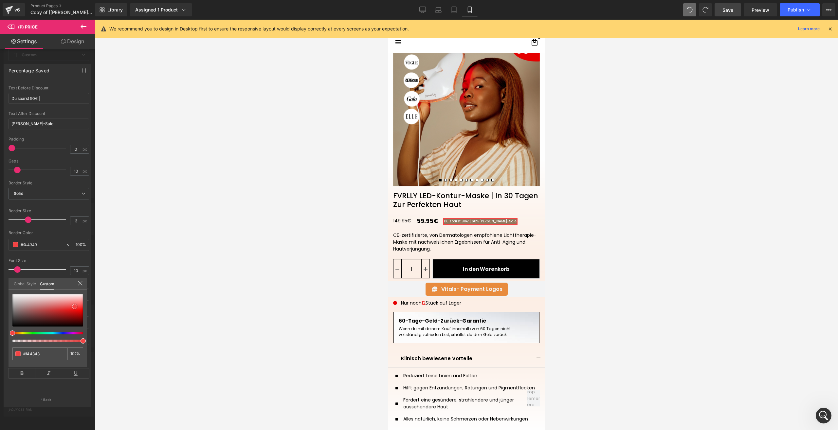
type input "#f83434"
type input "#fd1f1f"
type input "#ff1e1e"
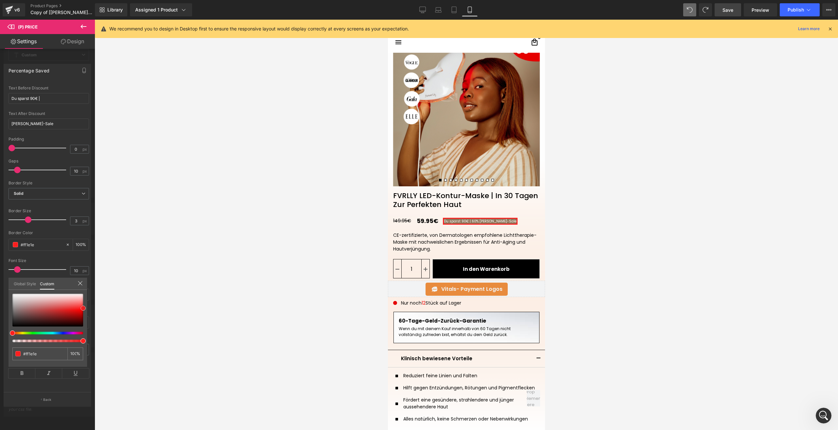
type input "#ff1414"
type input "#ff3233"
type input "#fe4c4c"
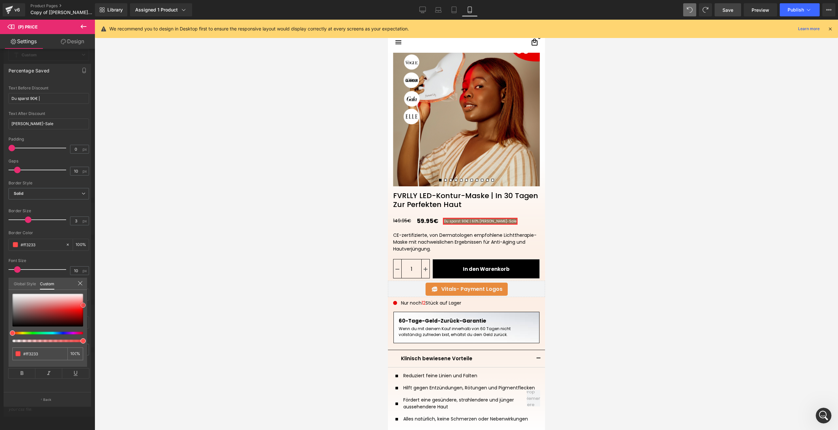
type input "#fe4c4c"
type input "#fe9999"
type input "#ff9999"
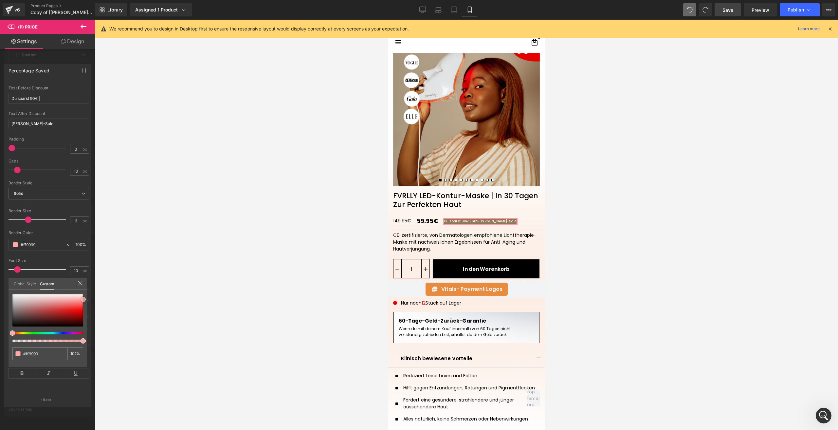
type input "#ffb2b2"
type input "#ffbcbc"
type input "#feb7b7"
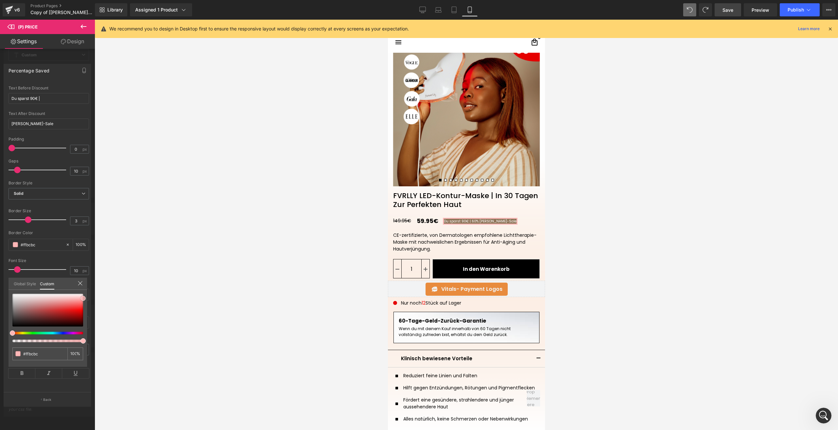
type input "#feb7b7"
type input "#fda9a9"
type input "#ff9393"
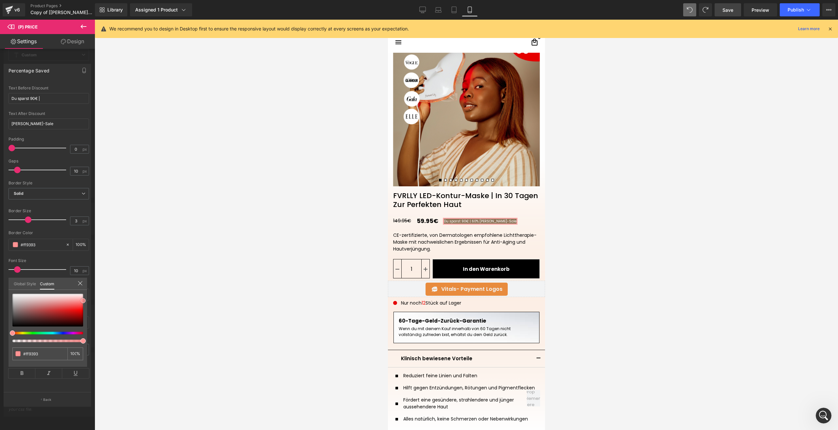
type input "#ff8989"
type input "#ff7a7a"
type input "#ff7070"
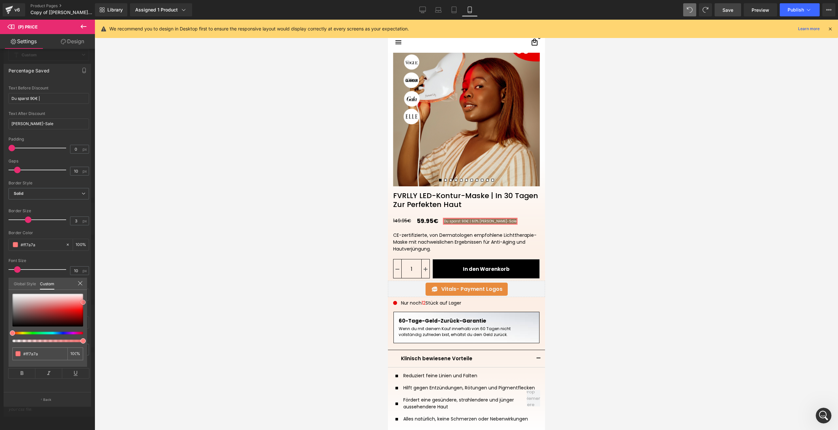
type input "#ff7070"
type input "#ff6566"
type input "#fe4242"
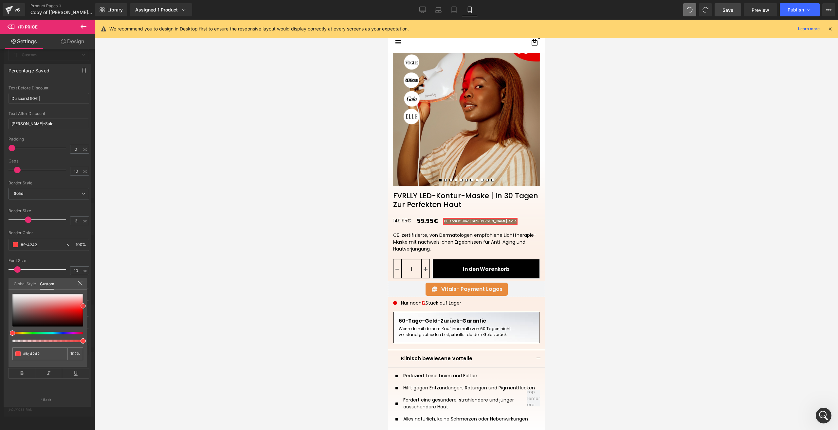
type input "#fe3939"
type input "#fd2e2e"
type input "#fd1f1f"
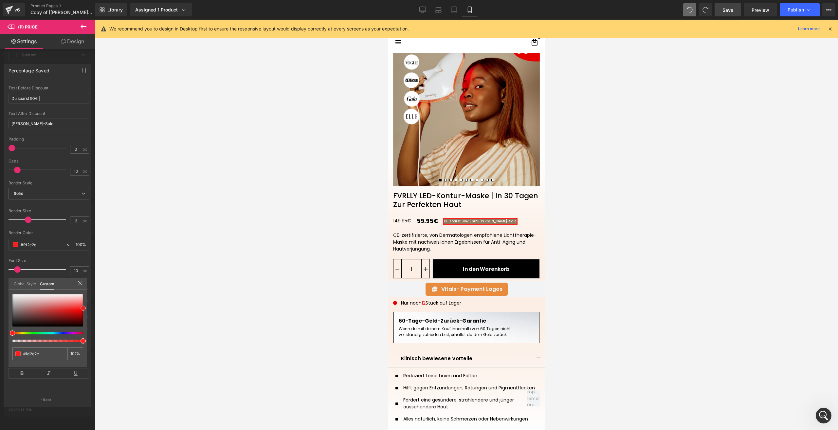
type input "#fd1f1f"
type input "#ff1414"
drag, startPoint x: 75, startPoint y: 306, endPoint x: 85, endPoint y: 309, distance: 10.7
click at [85, 309] on span at bounding box center [83, 308] width 5 height 5
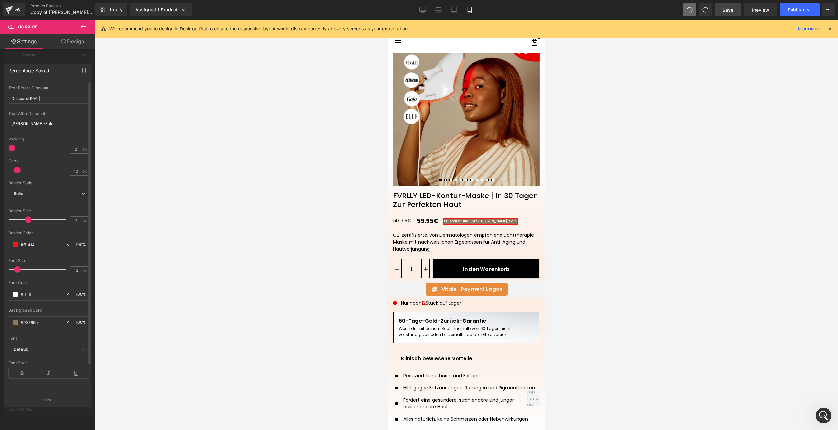
drag, startPoint x: 34, startPoint y: 271, endPoint x: 23, endPoint y: 269, distance: 10.7
click at [23, 248] on input "#ff1414" at bounding box center [42, 244] width 42 height 7
type input "#e5"
type input "0"
type input "#e500"
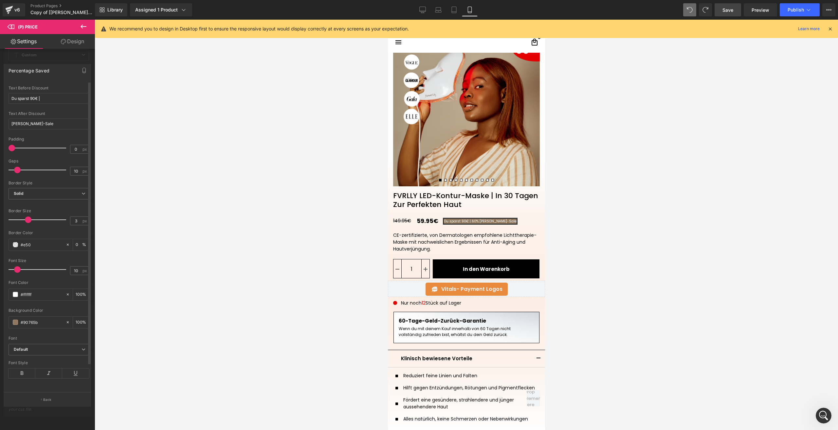
type input "100"
type input "#e5000"
type input "0"
type input "#e50000"
type input "100"
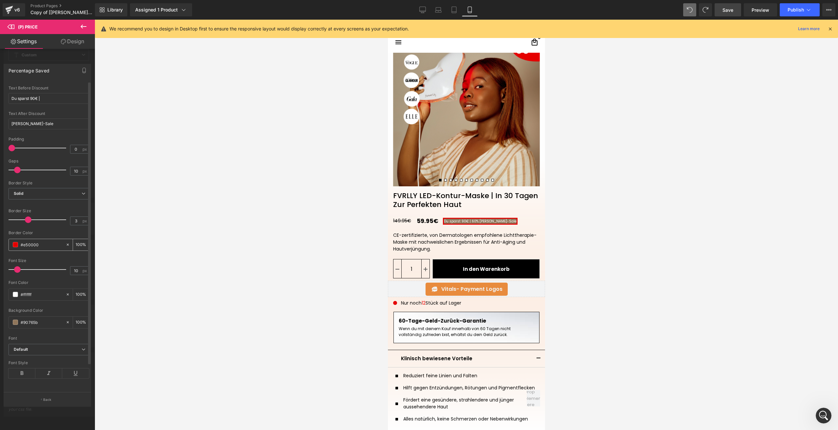
click at [39, 248] on input "#e50000" at bounding box center [42, 244] width 42 height 7
type input "#e50000"
click at [35, 326] on input "#90765b" at bounding box center [42, 321] width 42 height 7
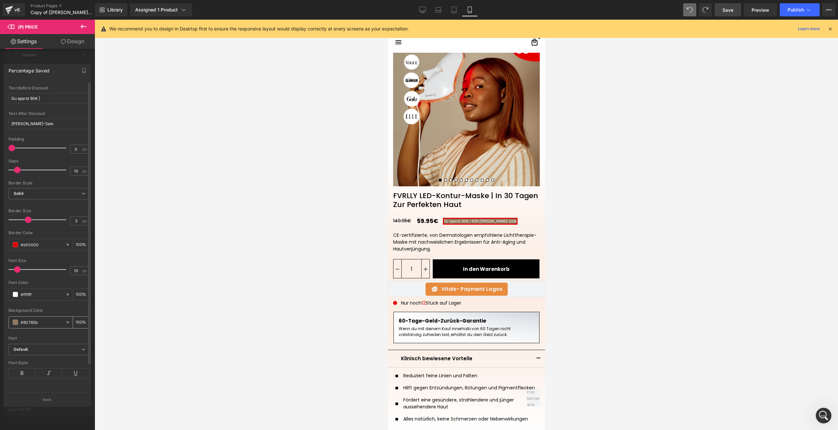
click at [35, 326] on input "#90765b" at bounding box center [42, 321] width 42 height 7
drag, startPoint x: 35, startPoint y: 346, endPoint x: 157, endPoint y: 222, distance: 174.3
click at [35, 326] on input "#90765b" at bounding box center [42, 321] width 42 height 7
paste input "e50000"
type input "#e50000"
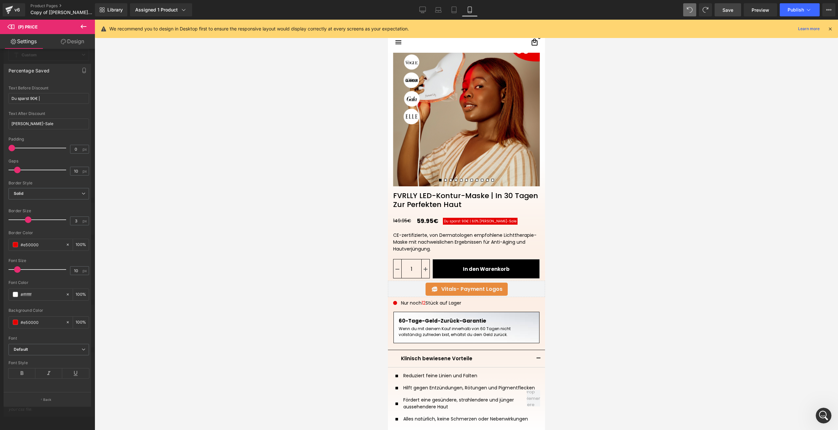
click at [720, 10] on link "Save" at bounding box center [727, 9] width 27 height 13
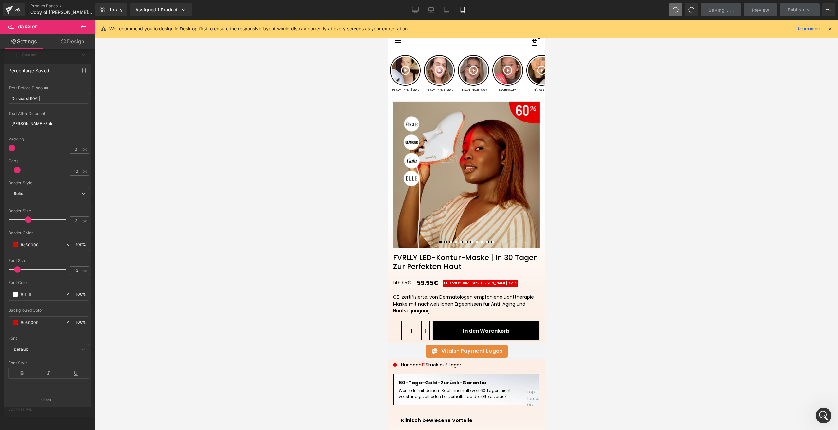
scroll to position [0, 0]
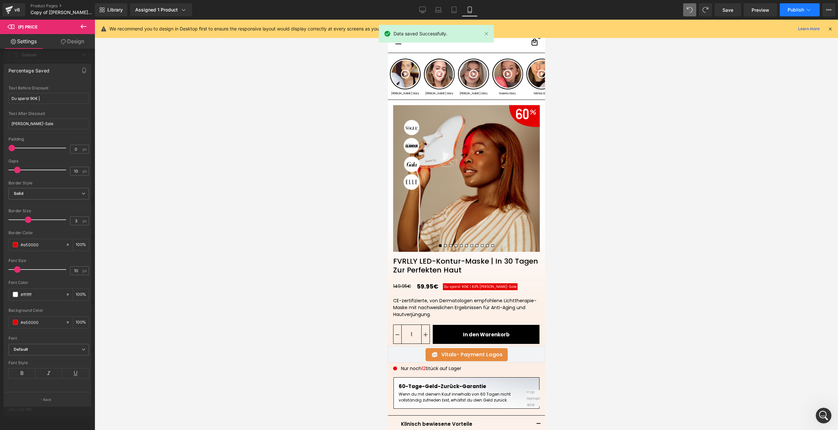
click at [790, 9] on span "Publish" at bounding box center [795, 9] width 16 height 5
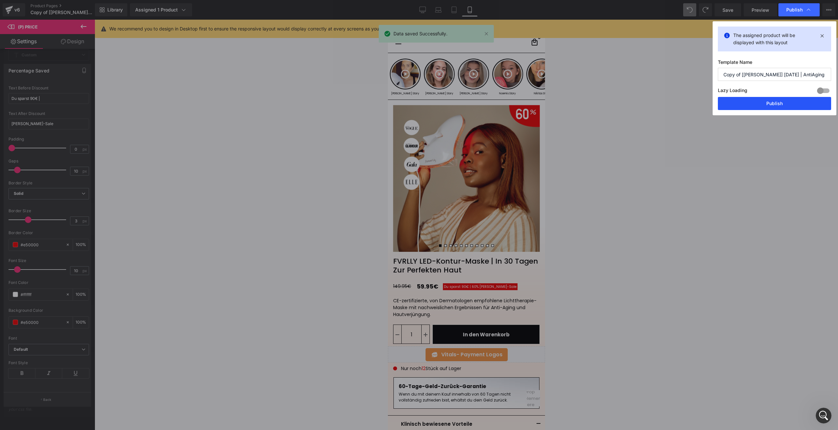
click at [757, 103] on button "Publish" at bounding box center [774, 103] width 113 height 13
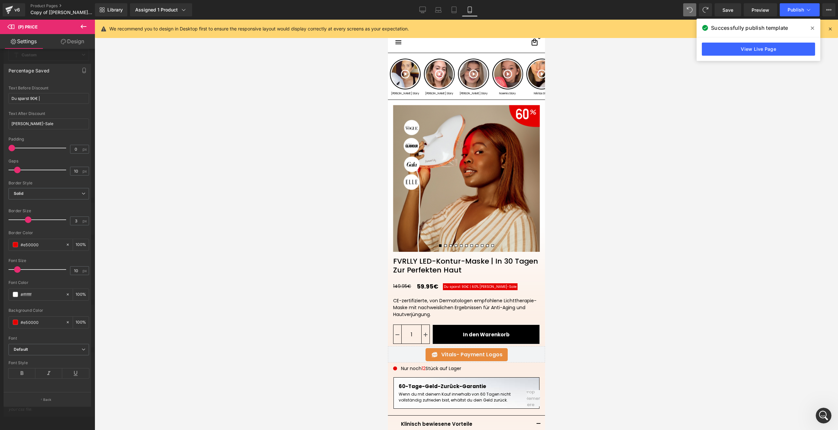
type input "#90765b"
type input "100"
type input "#90765b"
type input "100"
click at [734, 6] on link "Save" at bounding box center [727, 9] width 27 height 13
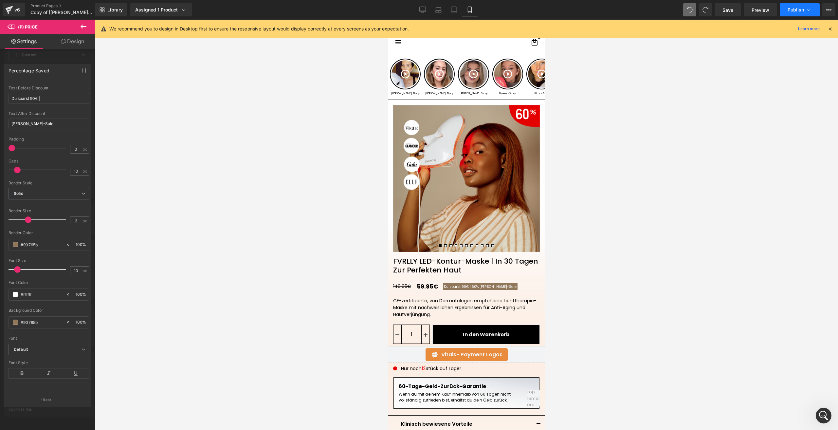
click at [793, 13] on button "Publish" at bounding box center [800, 9] width 40 height 13
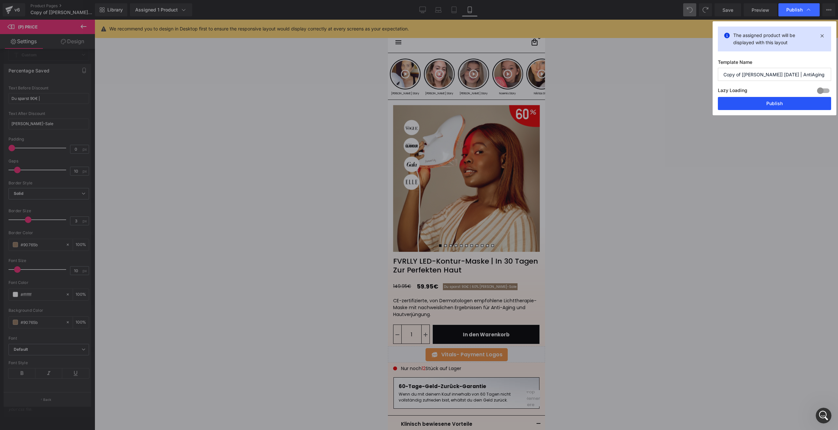
click at [752, 107] on button "Publish" at bounding box center [774, 103] width 113 height 13
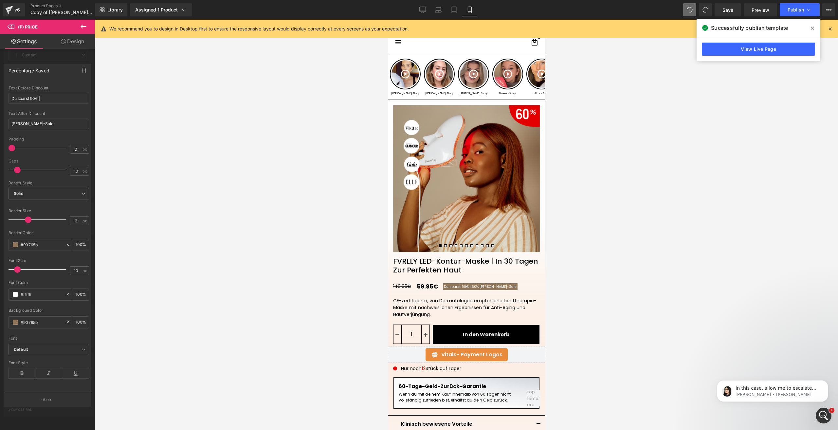
scroll to position [238, 0]
click at [823, 412] on icon "Intercom-Nachrichtendienst öffnen" at bounding box center [822, 414] width 11 height 11
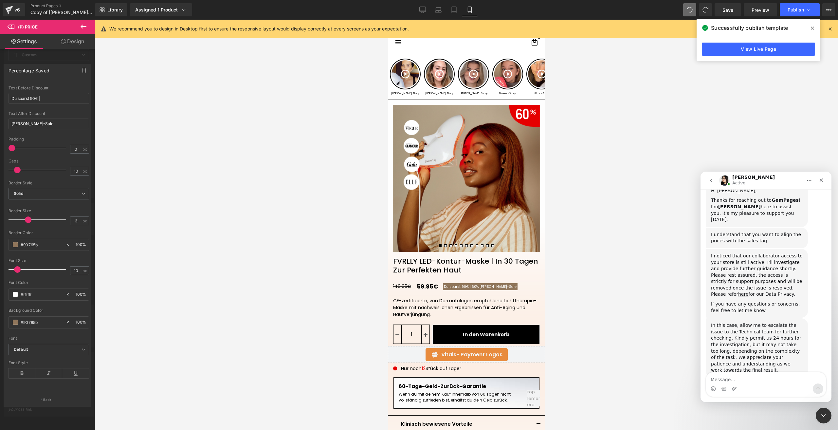
drag, startPoint x: 45, startPoint y: 124, endPoint x: 41, endPoint y: 122, distance: 4.1
click at [41, 122] on div at bounding box center [419, 205] width 838 height 410
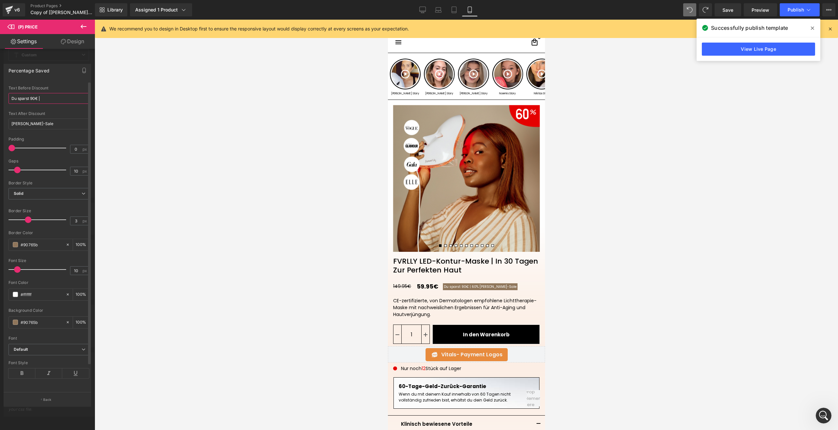
click at [40, 104] on input "Du sparst 90€ |" at bounding box center [49, 98] width 81 height 11
click at [42, 104] on input "Du sparst 90€ |" at bounding box center [49, 98] width 81 height 11
click at [41, 104] on input "Du sparst 90€ |" at bounding box center [49, 98] width 81 height 11
click at [13, 129] on input "[PERSON_NAME]-Saleㅤ" at bounding box center [49, 123] width 81 height 11
drag, startPoint x: 11, startPoint y: 147, endPoint x: 8, endPoint y: 147, distance: 3.6
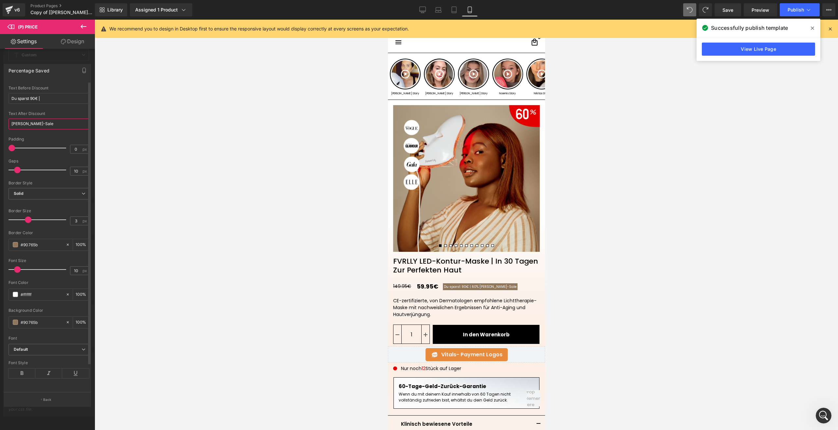
click at [8, 147] on div "Text Styles Custom HEADING Heading 1 Heading 2 Heading 3 Heading 4 Heading 5 He…" at bounding box center [49, 236] width 90 height 311
click at [14, 247] on span at bounding box center [15, 244] width 5 height 5
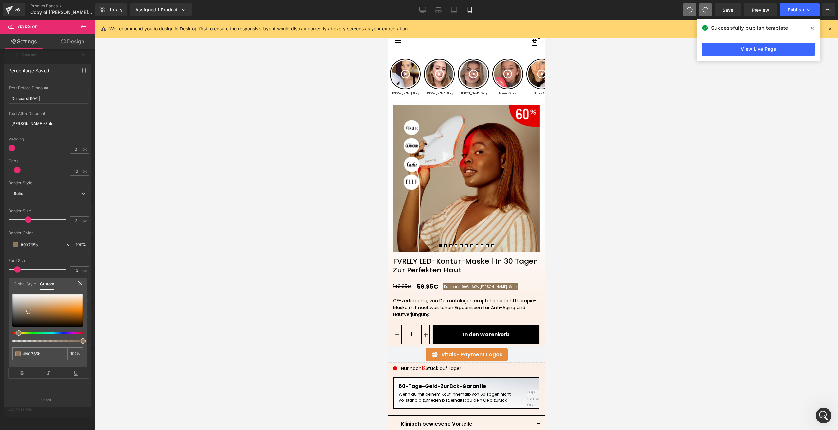
type input "#e50000"
type input "100"
type input "#e50000"
type input "100"
type input "#e50000"
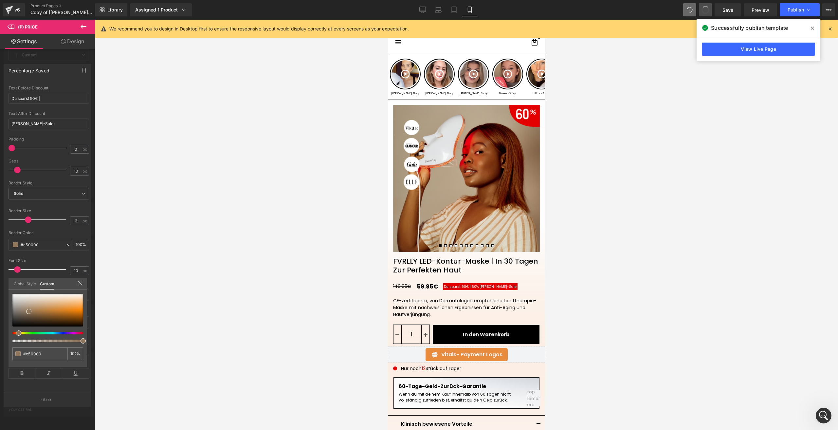
type input "#90765b"
type input "100"
type input "#c3bfba"
type input "100"
type input "#90765b"
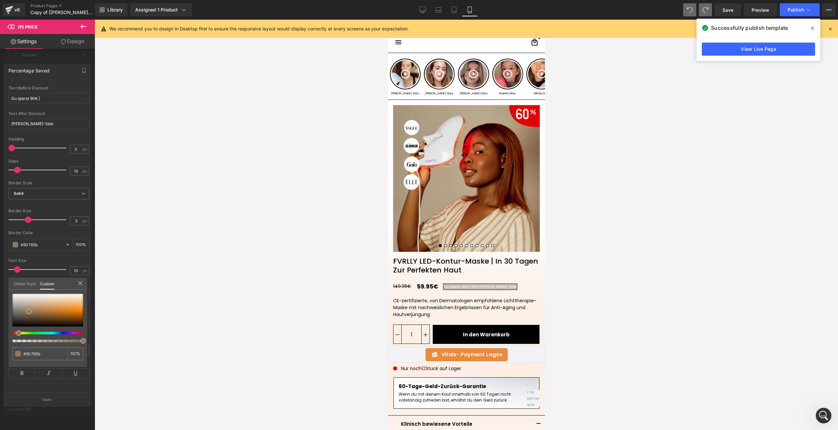
type input "#686868"
type input "100"
type input "#686868"
type input "100"
type input "#686868"
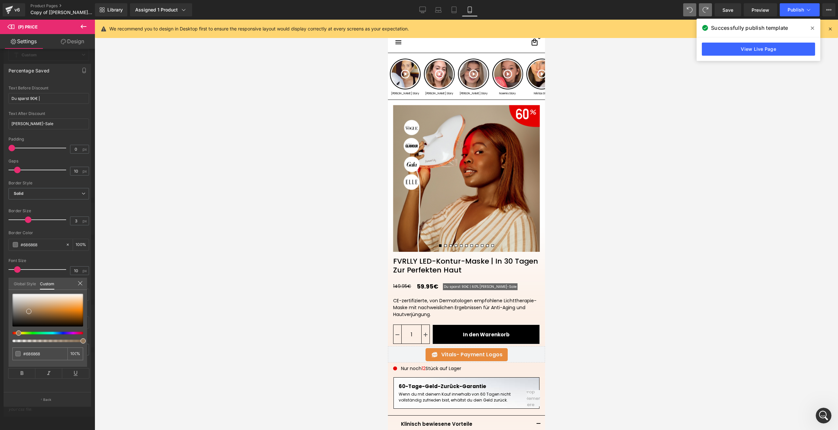
type input "#90765b"
type input "100"
type input "#c3bfba"
type input "100"
type input "#90765b"
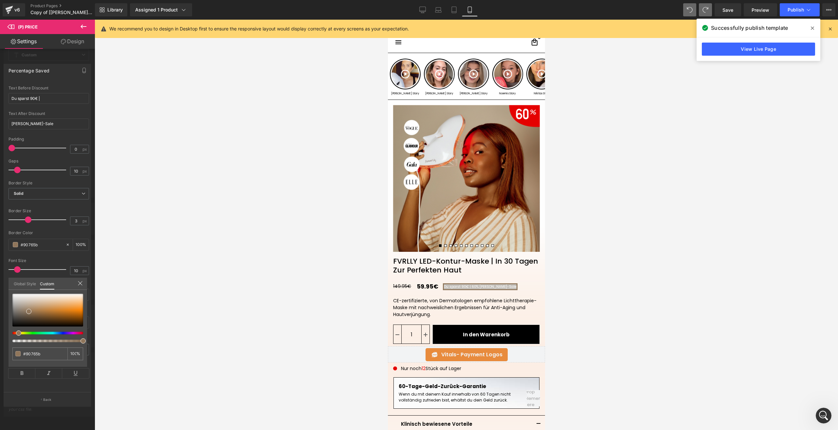
type input "#e50000"
type input "100"
type input "#e50000"
type input "100"
type input "#e50000"
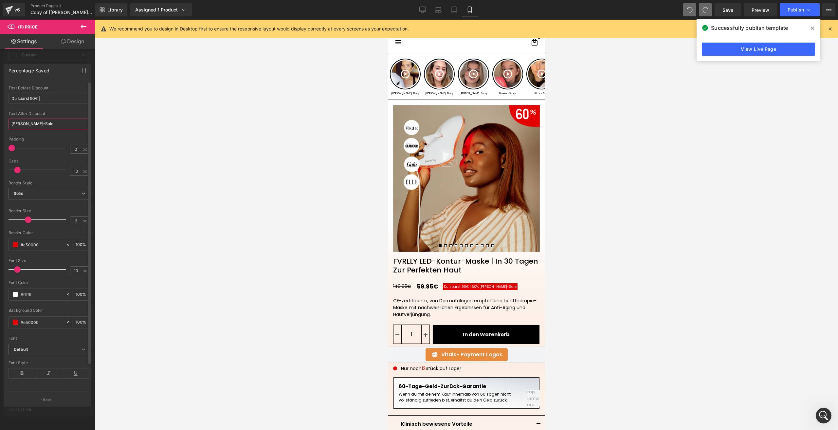
click at [8, 149] on div "Text Styles Custom HEADING Heading 1 Heading 2 Heading 3 Heading 4 Heading 5 He…" at bounding box center [49, 236] width 90 height 311
type input "#90765b"
type input "100"
type input "#90765b"
click at [11, 129] on input "[PERSON_NAME]-Saleㅤ" at bounding box center [49, 123] width 81 height 11
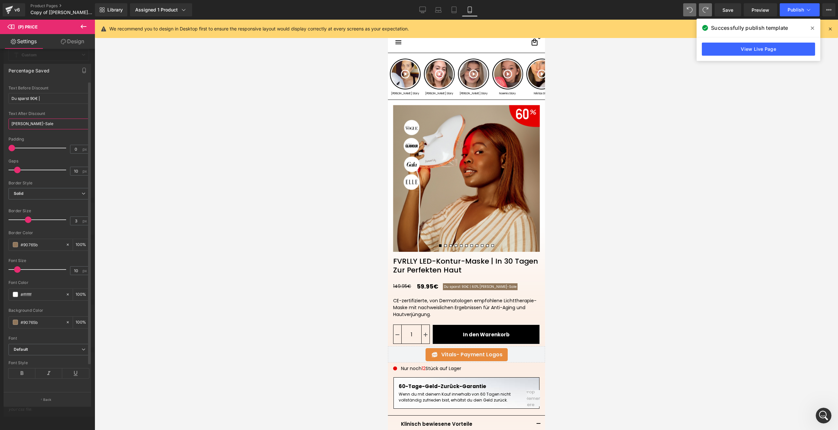
paste input "text"
click at [75, 175] on input "10" at bounding box center [75, 171] width 11 height 8
click at [722, 8] on link "Save" at bounding box center [727, 9] width 27 height 13
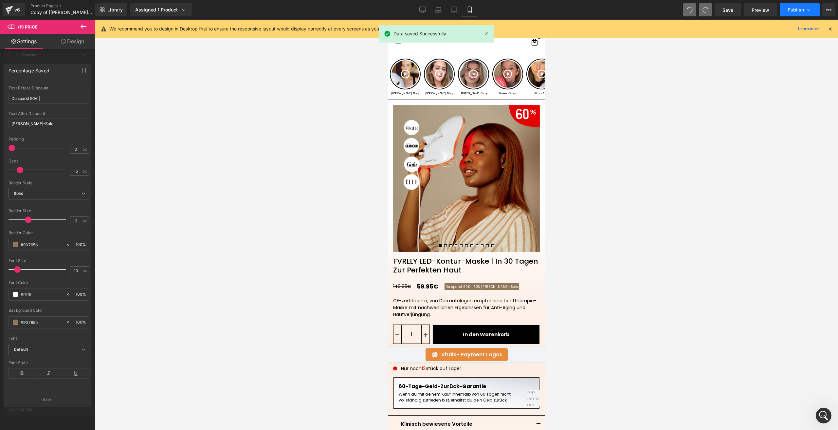
click at [786, 6] on button "Publish" at bounding box center [800, 9] width 40 height 13
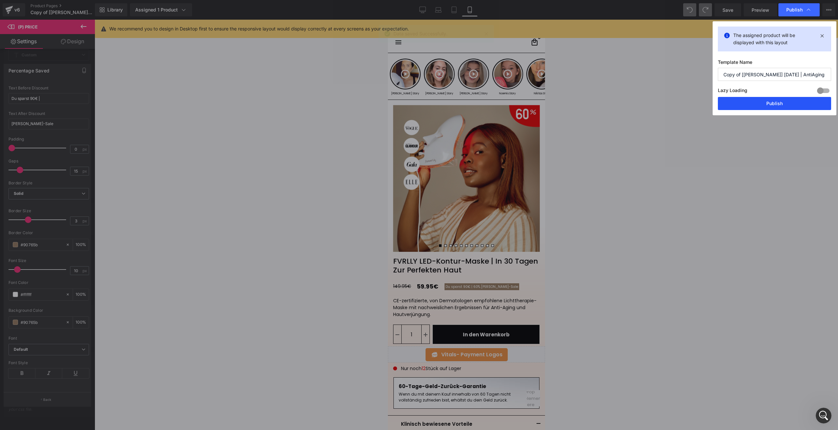
click at [741, 104] on button "Publish" at bounding box center [774, 103] width 113 height 13
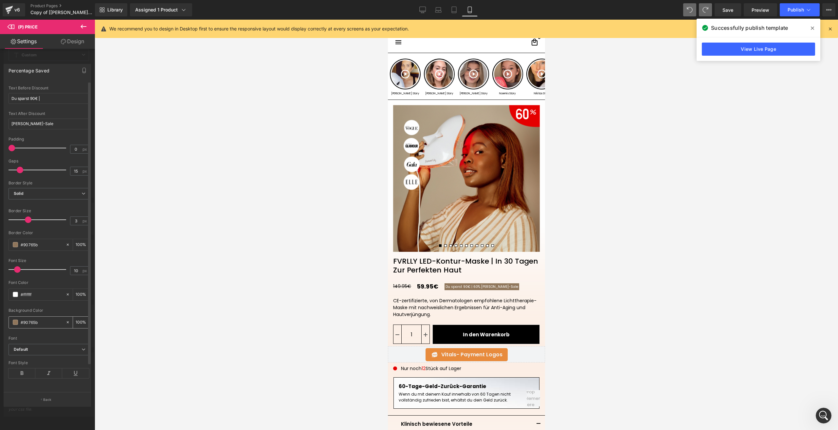
click at [14, 325] on span at bounding box center [15, 321] width 5 height 5
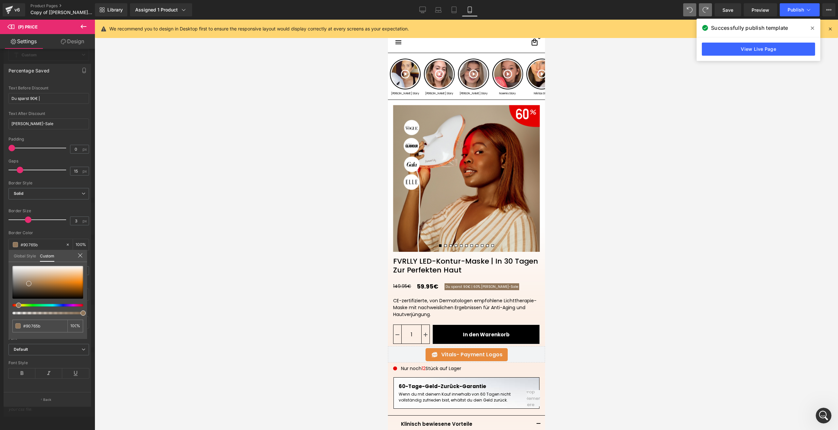
click at [47, 307] on div at bounding box center [47, 290] width 71 height 48
click at [49, 307] on div at bounding box center [47, 290] width 71 height 48
click at [50, 305] on div at bounding box center [45, 305] width 71 height 3
click at [47, 305] on div at bounding box center [45, 305] width 71 height 3
click at [31, 272] on div at bounding box center [47, 282] width 71 height 33
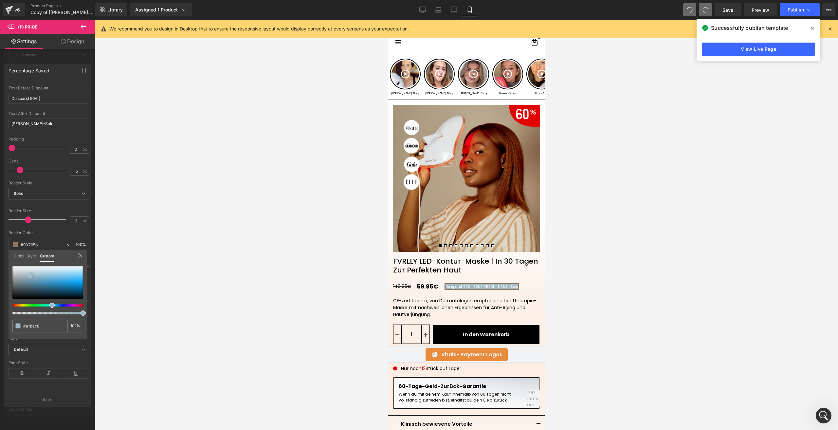
click at [31, 275] on div at bounding box center [47, 282] width 71 height 33
click at [38, 325] on input "#a1bac8" at bounding box center [40, 325] width 35 height 7
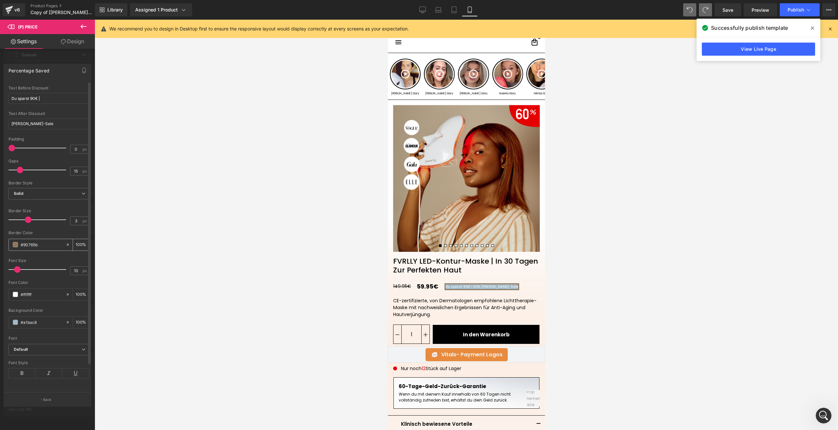
click at [41, 248] on input "#90765b" at bounding box center [42, 244] width 42 height 7
paste input "a1bac8"
click at [726, 7] on span "Save" at bounding box center [727, 10] width 11 height 7
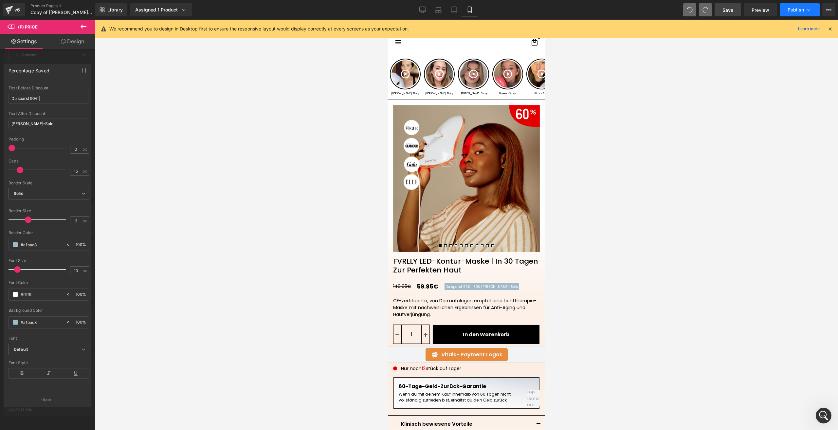
click at [798, 7] on span "Publish" at bounding box center [795, 9] width 16 height 5
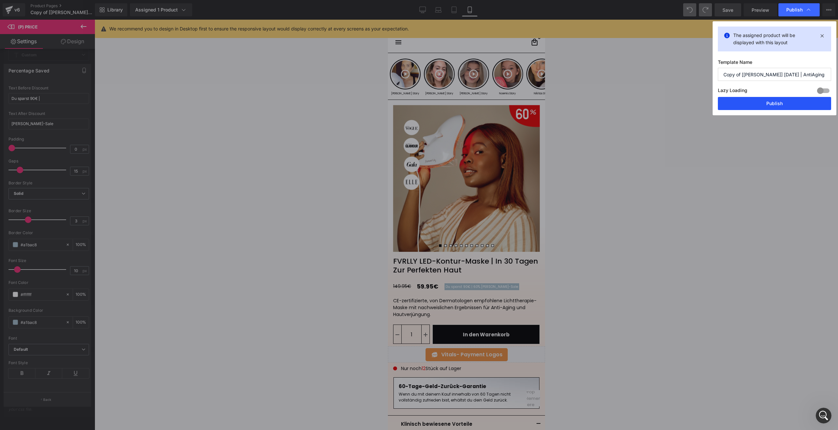
click at [756, 99] on button "Publish" at bounding box center [774, 103] width 113 height 13
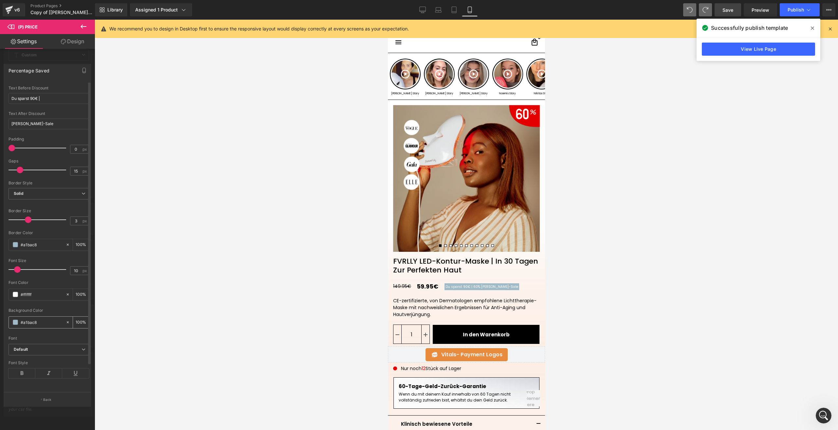
click at [13, 325] on span at bounding box center [15, 321] width 5 height 5
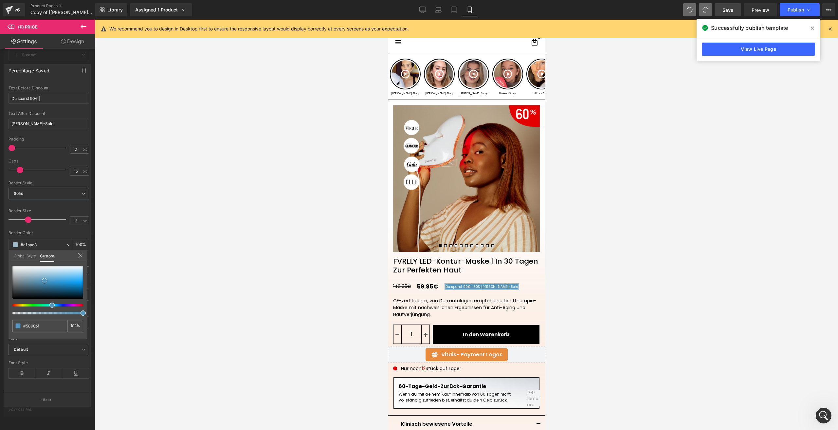
drag, startPoint x: 38, startPoint y: 276, endPoint x: 45, endPoint y: 280, distance: 7.5
click at [45, 280] on div at bounding box center [47, 282] width 71 height 33
click at [36, 327] on input "#5898bf" at bounding box center [40, 325] width 35 height 7
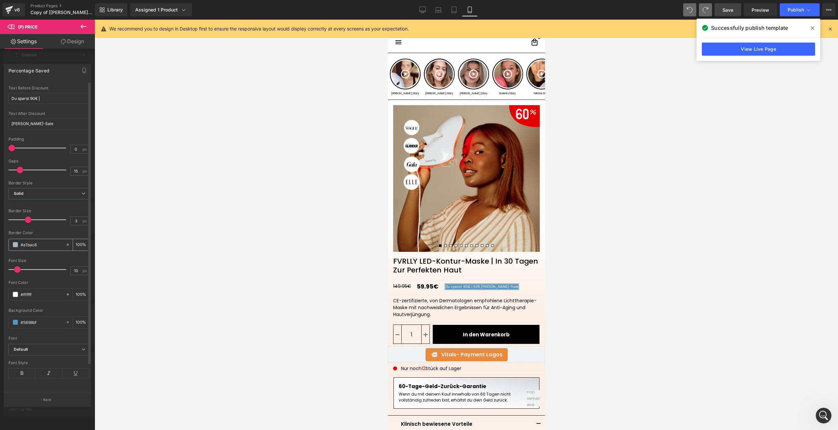
click at [31, 248] on input "#a1bac8" at bounding box center [42, 244] width 42 height 7
paste input "5898bf"
click at [16, 325] on span at bounding box center [15, 321] width 5 height 5
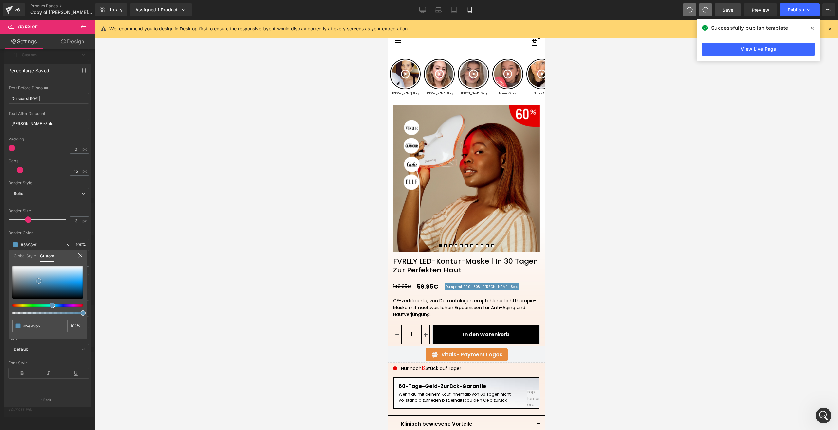
click at [39, 281] on div at bounding box center [47, 282] width 71 height 33
click at [32, 284] on div at bounding box center [47, 282] width 71 height 33
drag, startPoint x: 32, startPoint y: 281, endPoint x: 31, endPoint y: 276, distance: 4.7
click at [31, 276] on div at bounding box center [47, 282] width 71 height 33
click at [46, 323] on input "#97b0c3" at bounding box center [40, 325] width 35 height 7
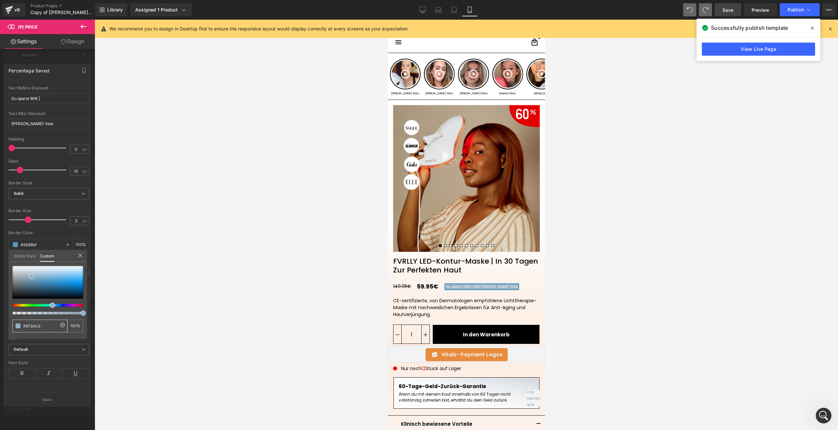
click at [46, 323] on input "#97b0c3" at bounding box center [40, 325] width 35 height 7
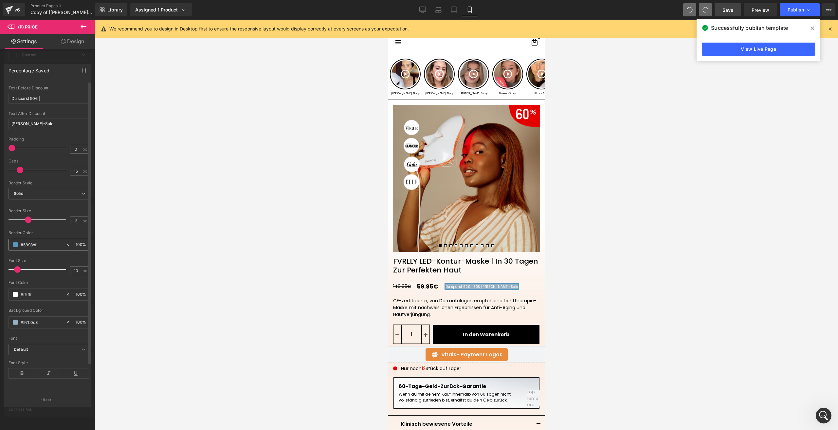
click at [34, 248] on input "#5898bf" at bounding box center [42, 244] width 42 height 7
paste input "97b0c3"
click at [17, 247] on span at bounding box center [15, 244] width 5 height 5
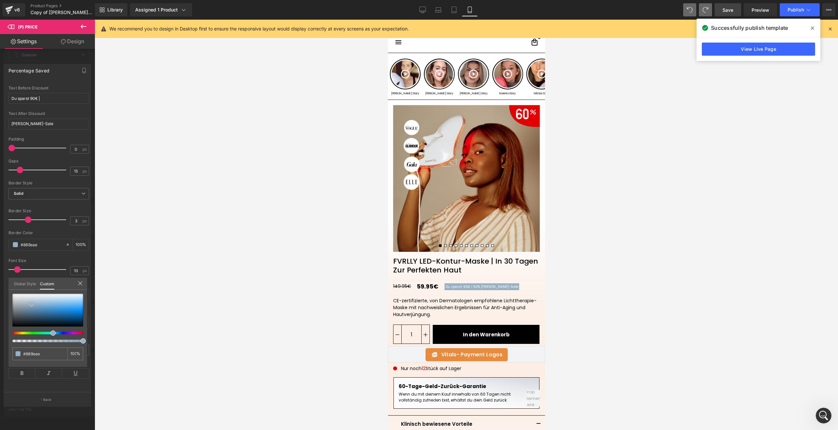
click at [26, 306] on div at bounding box center [47, 310] width 71 height 33
drag, startPoint x: 29, startPoint y: 306, endPoint x: 26, endPoint y: 297, distance: 9.4
click at [26, 297] on div at bounding box center [47, 310] width 71 height 33
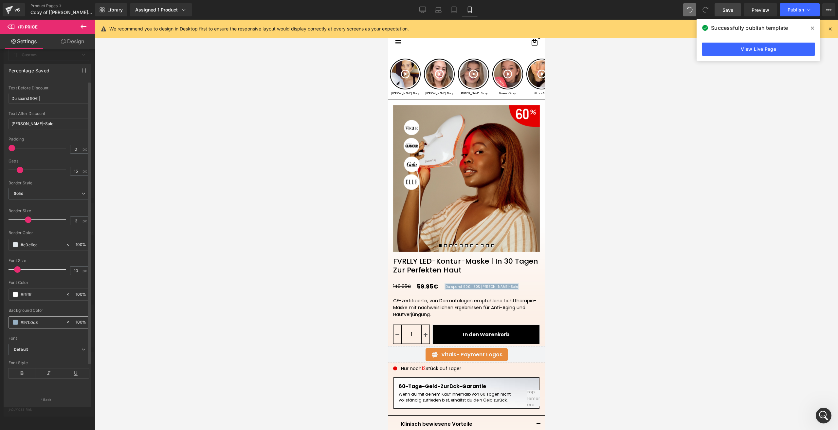
click at [26, 326] on input "#97b0c3" at bounding box center [42, 321] width 42 height 7
click at [14, 325] on span at bounding box center [15, 321] width 5 height 5
click at [37, 248] on input "#e0e6ea" at bounding box center [42, 244] width 42 height 7
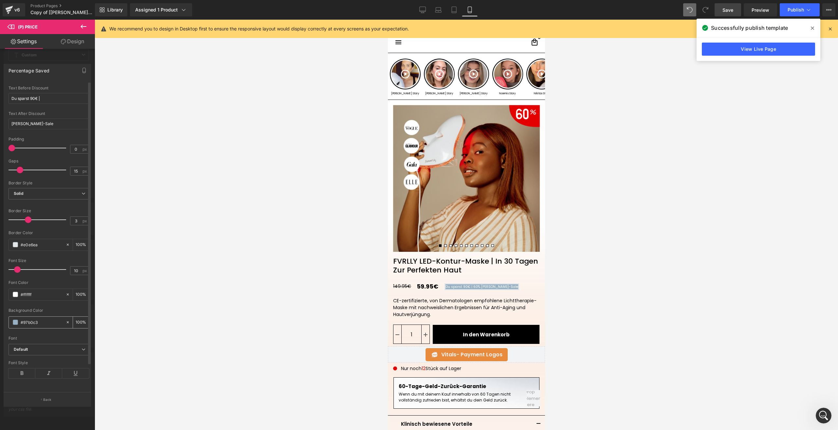
click at [34, 328] on div "#97b0c3 100 %" at bounding box center [49, 322] width 81 height 12
click at [39, 326] on input "#97b0c3" at bounding box center [42, 321] width 42 height 7
paste input "e0e6ea"
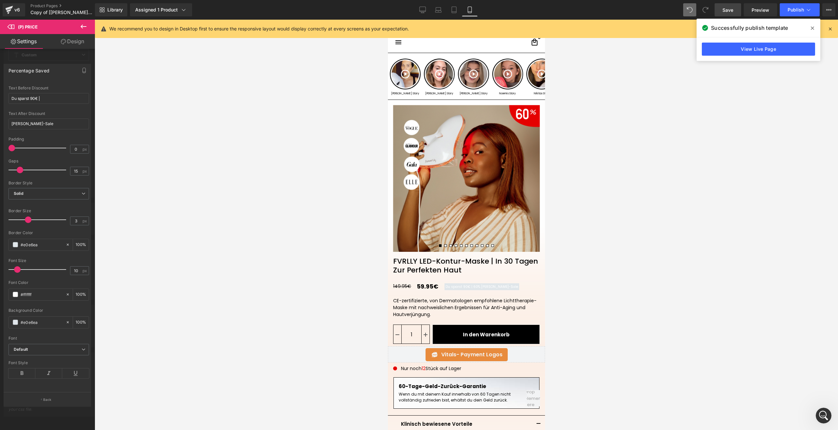
click at [16, 325] on span at bounding box center [15, 321] width 5 height 5
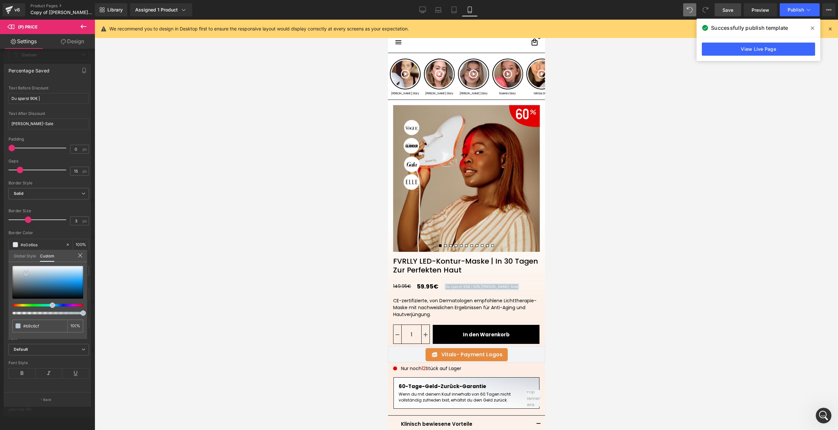
drag, startPoint x: 27, startPoint y: 270, endPoint x: 27, endPoint y: 274, distance: 4.3
click at [27, 274] on span at bounding box center [26, 273] width 5 height 5
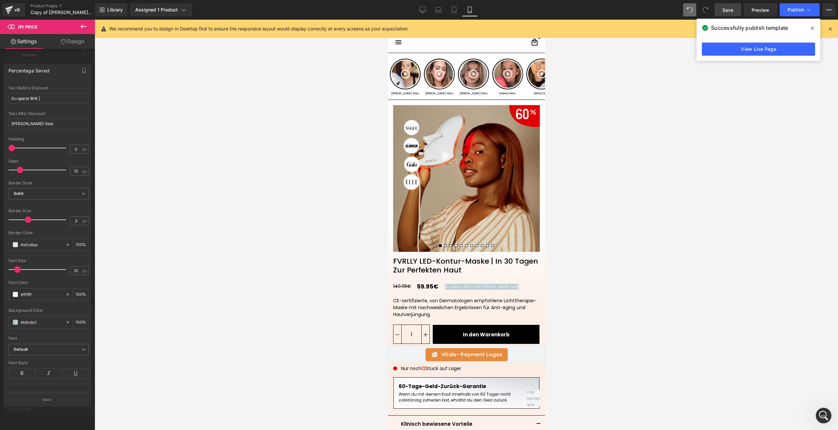
click at [37, 326] on input "#b9c6cf" at bounding box center [42, 321] width 42 height 7
click at [34, 250] on div "#e0e6ea" at bounding box center [37, 244] width 57 height 11
click at [32, 248] on input "#e0e6ea" at bounding box center [42, 244] width 42 height 7
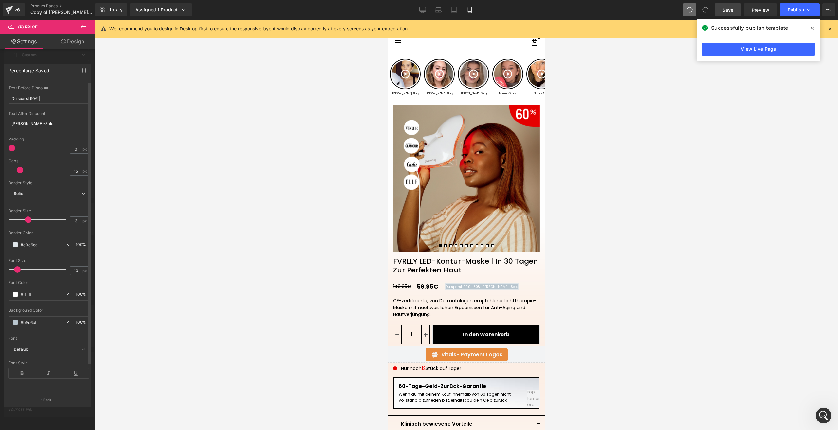
click at [32, 248] on input "#e0e6ea" at bounding box center [42, 244] width 42 height 7
paste input "b9c6cf"
click at [733, 8] on span "Save" at bounding box center [727, 10] width 11 height 7
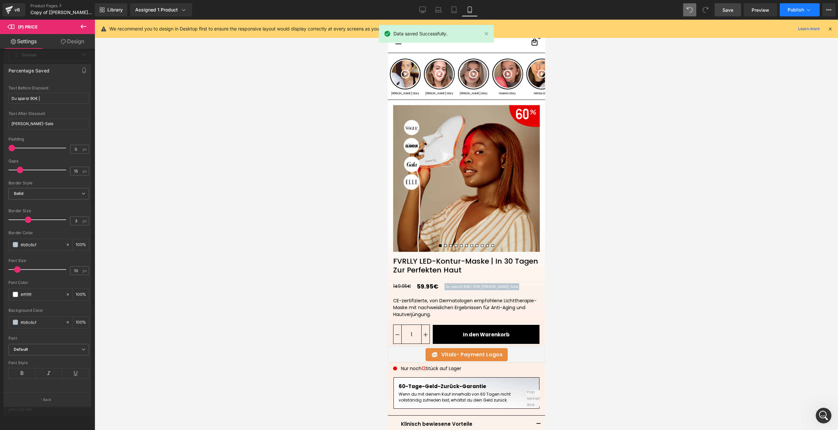
click at [790, 8] on span "Publish" at bounding box center [795, 9] width 16 height 5
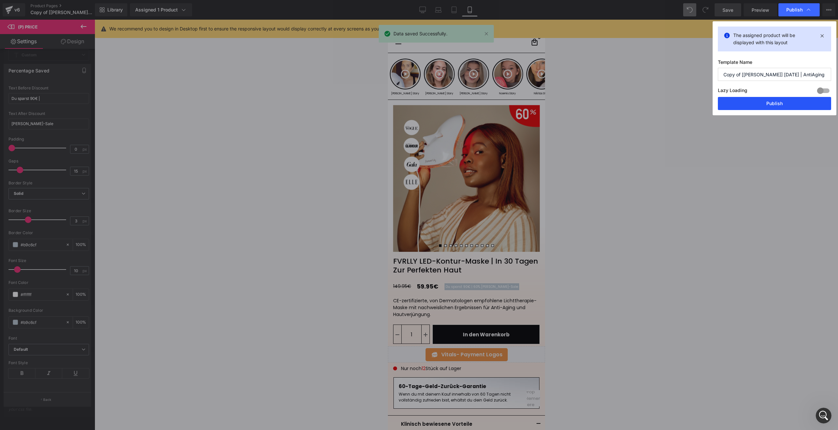
click at [762, 102] on button "Publish" at bounding box center [774, 103] width 113 height 13
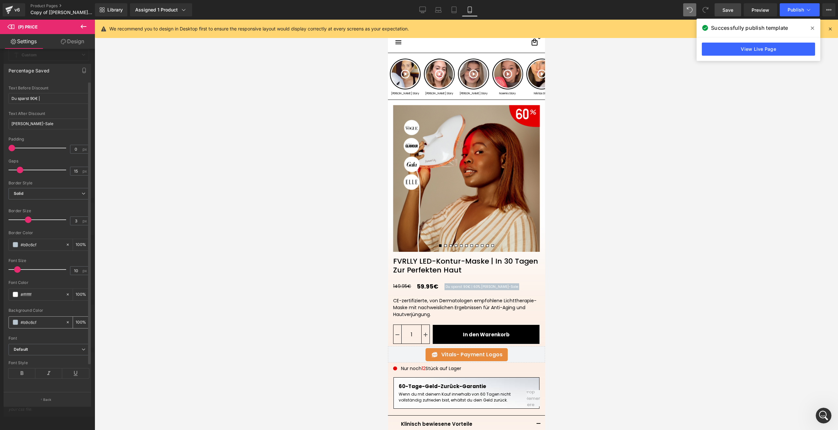
click at [15, 325] on span at bounding box center [15, 321] width 5 height 5
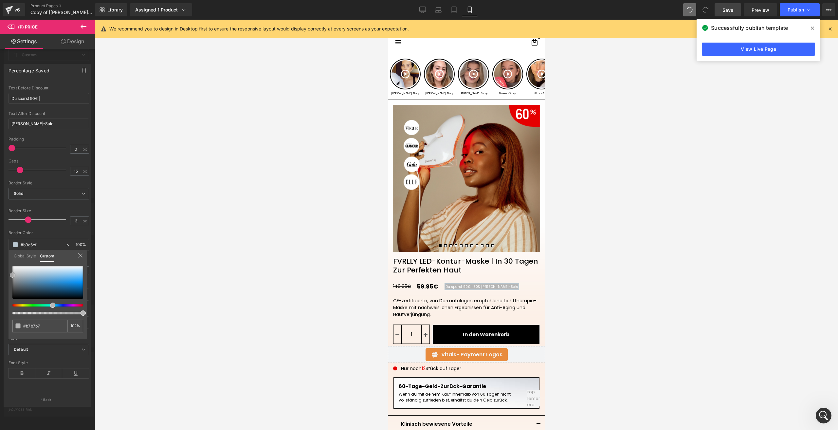
drag, startPoint x: 19, startPoint y: 277, endPoint x: 1, endPoint y: 275, distance: 17.8
click at [1, 275] on div "Percentage Saved Text Styles Custom HEADING Heading 1 Heading 2 Heading 3 Headi…" at bounding box center [47, 232] width 95 height 347
click at [50, 321] on div "#b7b7b7" at bounding box center [39, 325] width 55 height 13
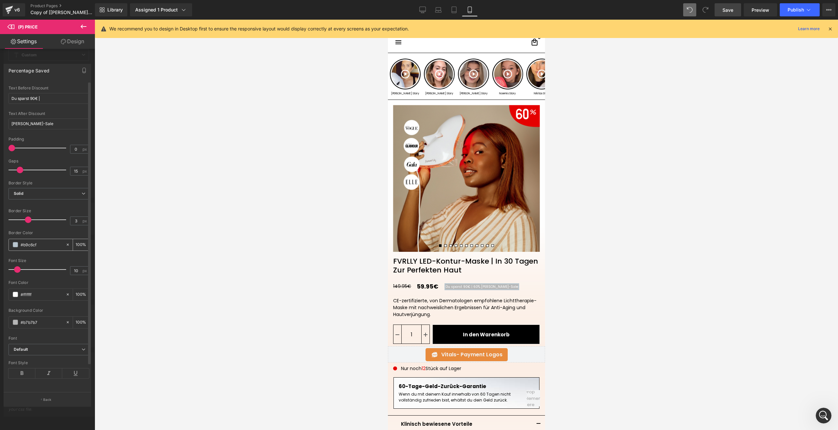
click at [35, 248] on input "#b9c6cf" at bounding box center [42, 244] width 42 height 7
paste input "#b7b7b7"
click at [723, 11] on span "Save" at bounding box center [727, 10] width 11 height 7
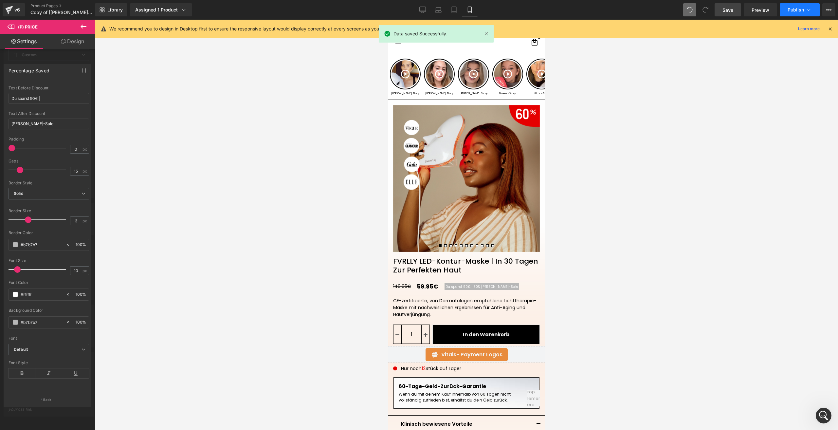
click at [794, 11] on span "Publish" at bounding box center [795, 9] width 16 height 5
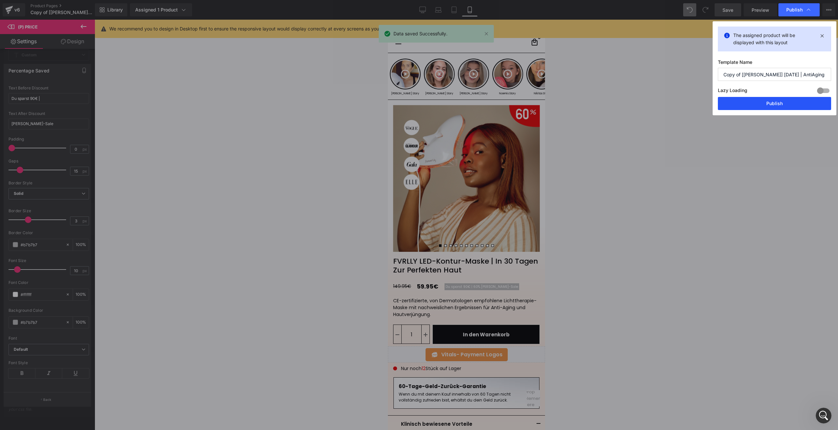
click at [733, 105] on button "Publish" at bounding box center [774, 103] width 113 height 13
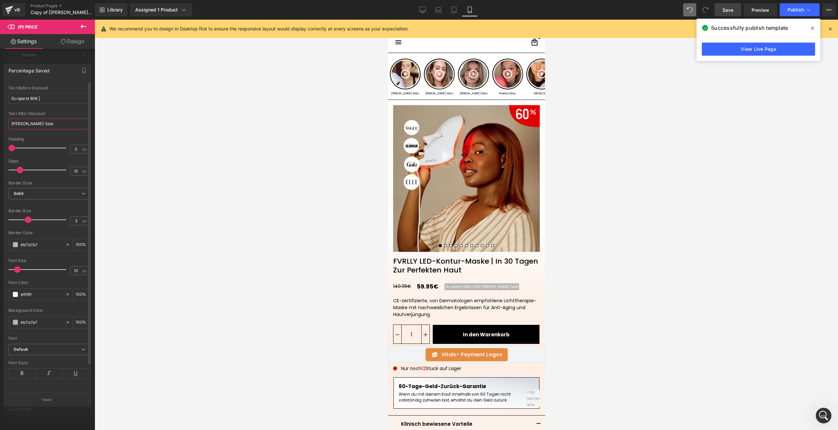
drag, startPoint x: 13, startPoint y: 146, endPoint x: 9, endPoint y: 147, distance: 4.6
click at [9, 129] on input "[PERSON_NAME]-Saleㅤ" at bounding box center [49, 123] width 81 height 11
click at [40, 129] on input "[PERSON_NAME]-Saleㅤ" at bounding box center [49, 123] width 81 height 11
drag, startPoint x: 45, startPoint y: 151, endPoint x: 38, endPoint y: 149, distance: 8.0
click at [38, 129] on input "[PERSON_NAME]-Saleㅤ" at bounding box center [49, 123] width 81 height 11
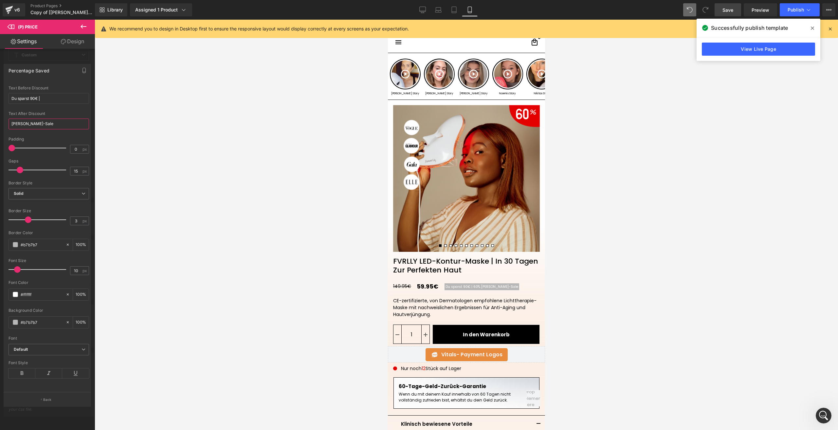
paste input "text"
click at [725, 5] on link "Save" at bounding box center [727, 9] width 27 height 13
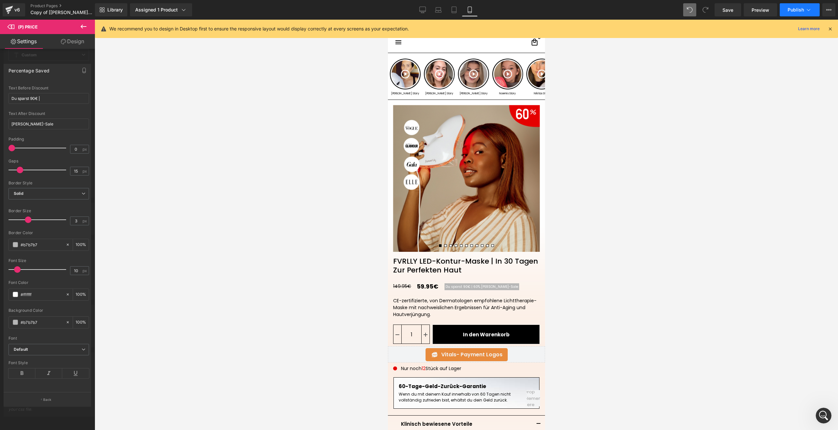
click at [791, 11] on span "Publish" at bounding box center [795, 9] width 16 height 5
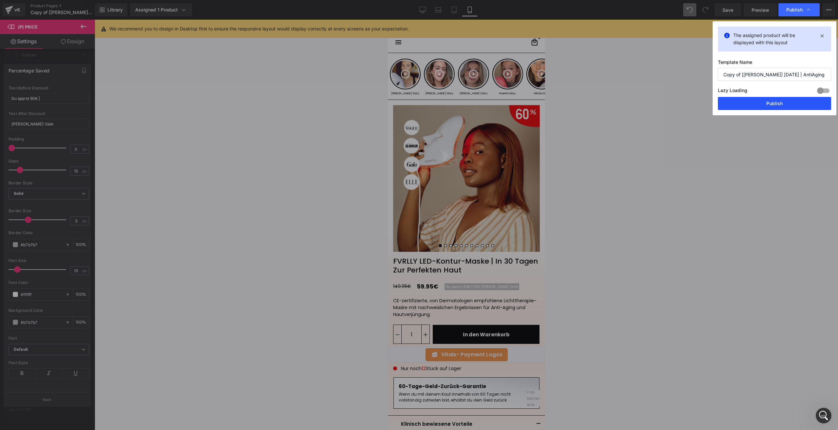
click at [760, 103] on button "Publish" at bounding box center [774, 103] width 113 height 13
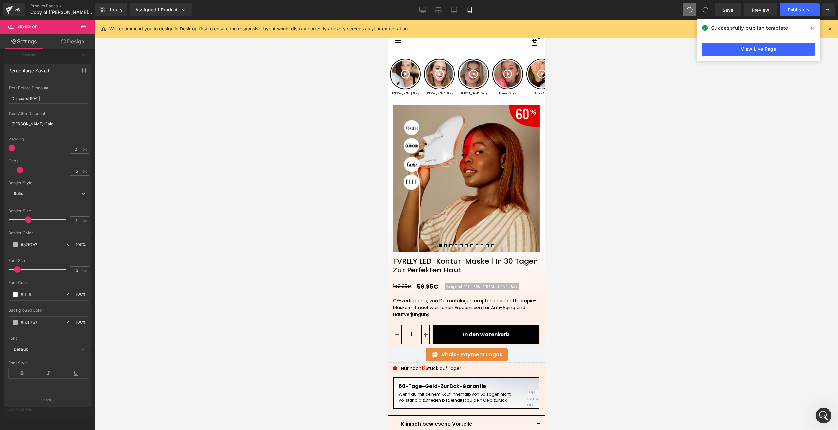
click at [79, 41] on img at bounding box center [39, 38] width 79 height 5
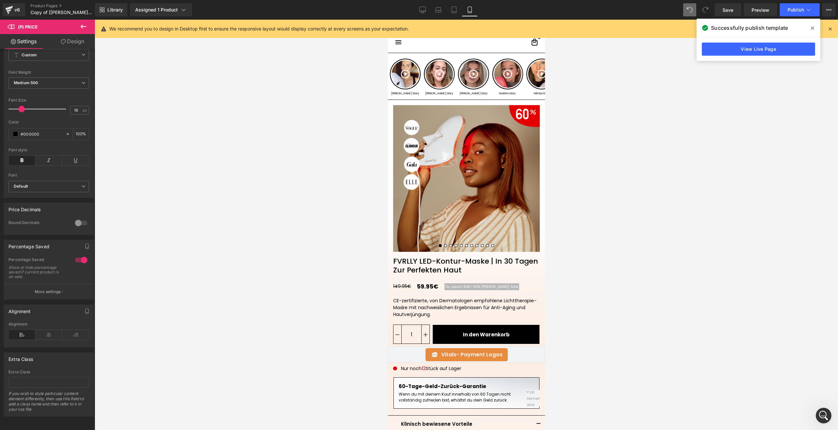
click at [71, 284] on button "More settings" at bounding box center [49, 291] width 90 height 15
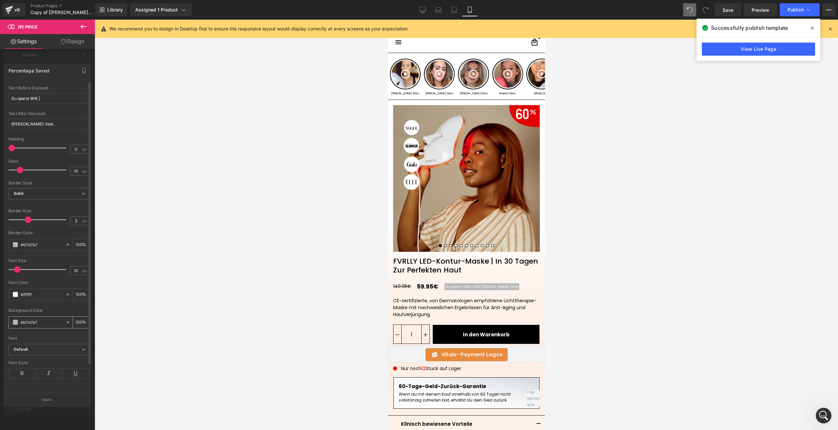
click at [26, 326] on input "#b7b7b7" at bounding box center [42, 321] width 42 height 7
paste input "a28"
click at [32, 248] on input "#b7b7b7" at bounding box center [42, 244] width 42 height 7
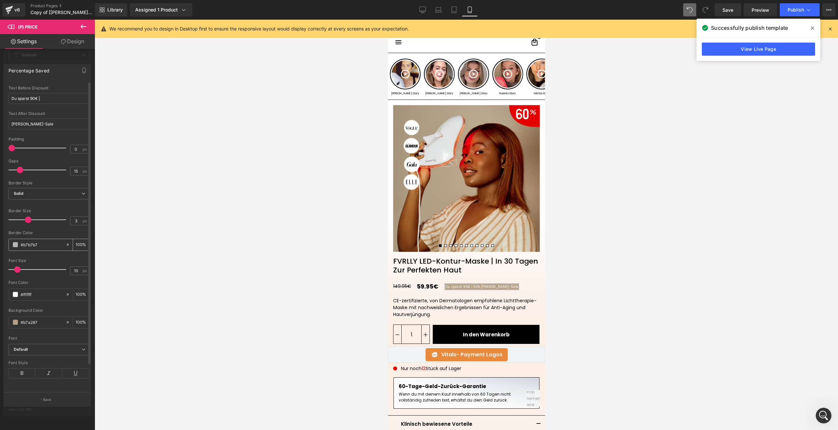
click at [32, 248] on input "#b7b7b7" at bounding box center [42, 244] width 42 height 7
paste input "a28"
click at [720, 12] on link "Save" at bounding box center [727, 9] width 27 height 13
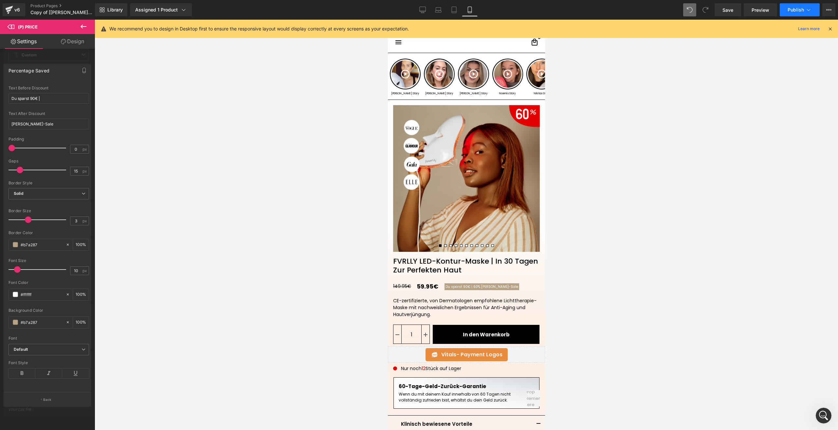
click at [794, 5] on button "Publish" at bounding box center [800, 9] width 40 height 13
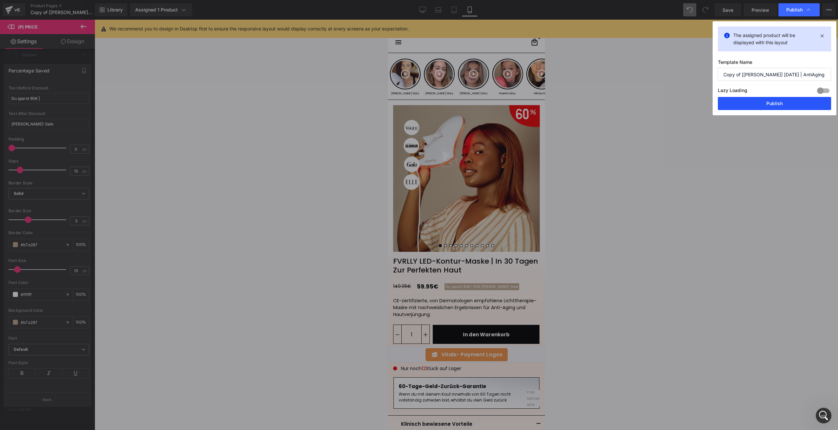
click at [758, 104] on button "Publish" at bounding box center [774, 103] width 113 height 13
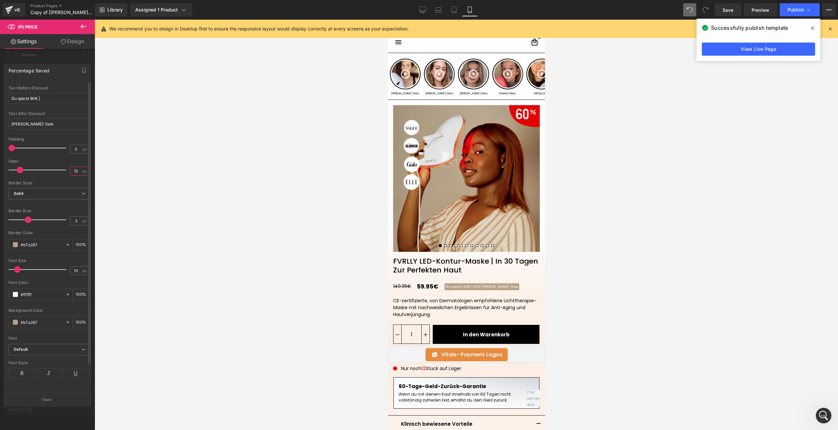
click at [75, 175] on input "15" at bounding box center [75, 171] width 11 height 8
click at [723, 5] on link "Save" at bounding box center [727, 9] width 27 height 13
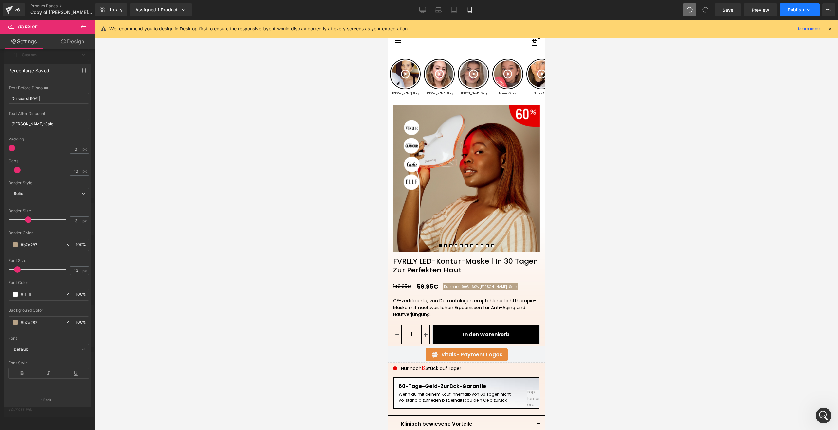
click at [799, 7] on span "Publish" at bounding box center [795, 9] width 16 height 5
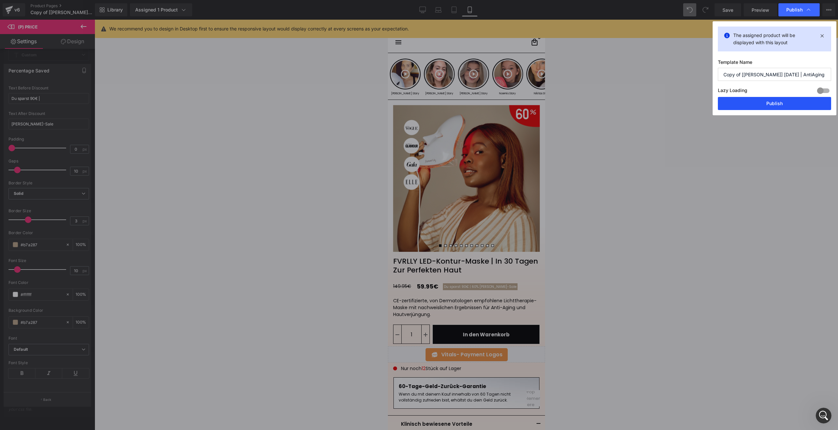
click at [743, 100] on button "Publish" at bounding box center [774, 103] width 113 height 13
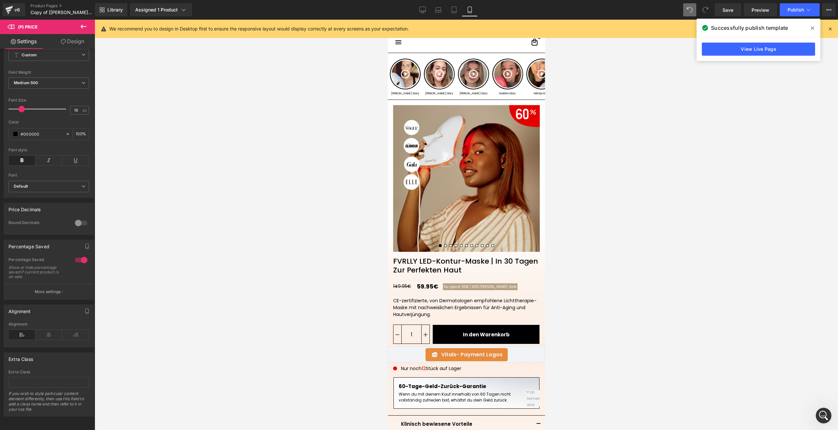
click at [633, 211] on div at bounding box center [466, 225] width 743 height 410
click at [15, 24] on button "X" at bounding box center [7, 17] width 15 height 14
click at [613, 183] on div at bounding box center [466, 225] width 743 height 410
click at [6, 3] on icon at bounding box center [9, 10] width 8 height 16
